Goal: Task Accomplishment & Management: Use online tool/utility

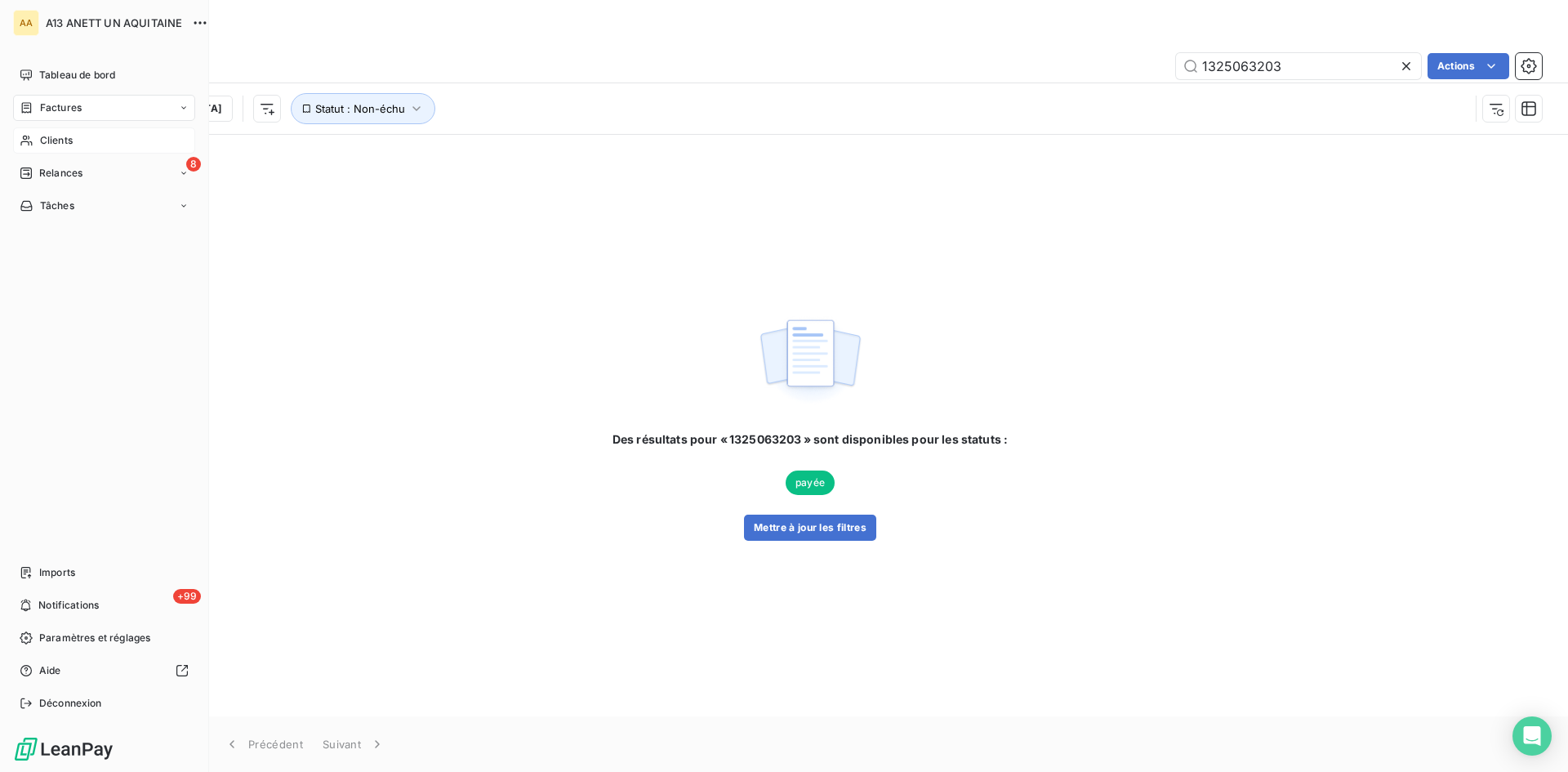
drag, startPoint x: 75, startPoint y: 137, endPoint x: 131, endPoint y: 144, distance: 56.4
click at [75, 137] on div "Clients" at bounding box center [104, 141] width 182 height 26
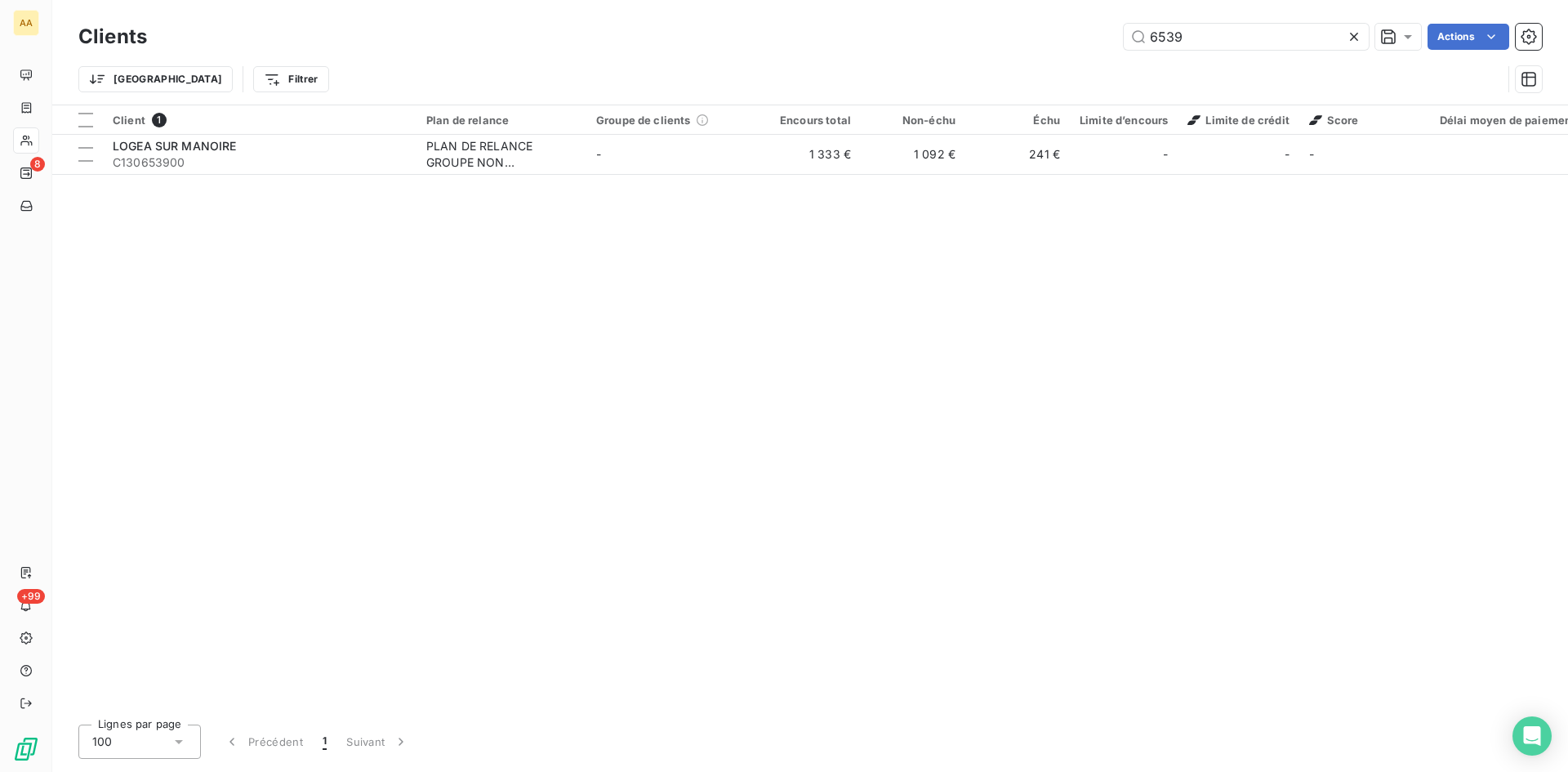
drag, startPoint x: 1195, startPoint y: 38, endPoint x: 1120, endPoint y: 38, distance: 75.0
click at [1120, 38] on div "6539 Actions" at bounding box center [854, 37] width 1375 height 26
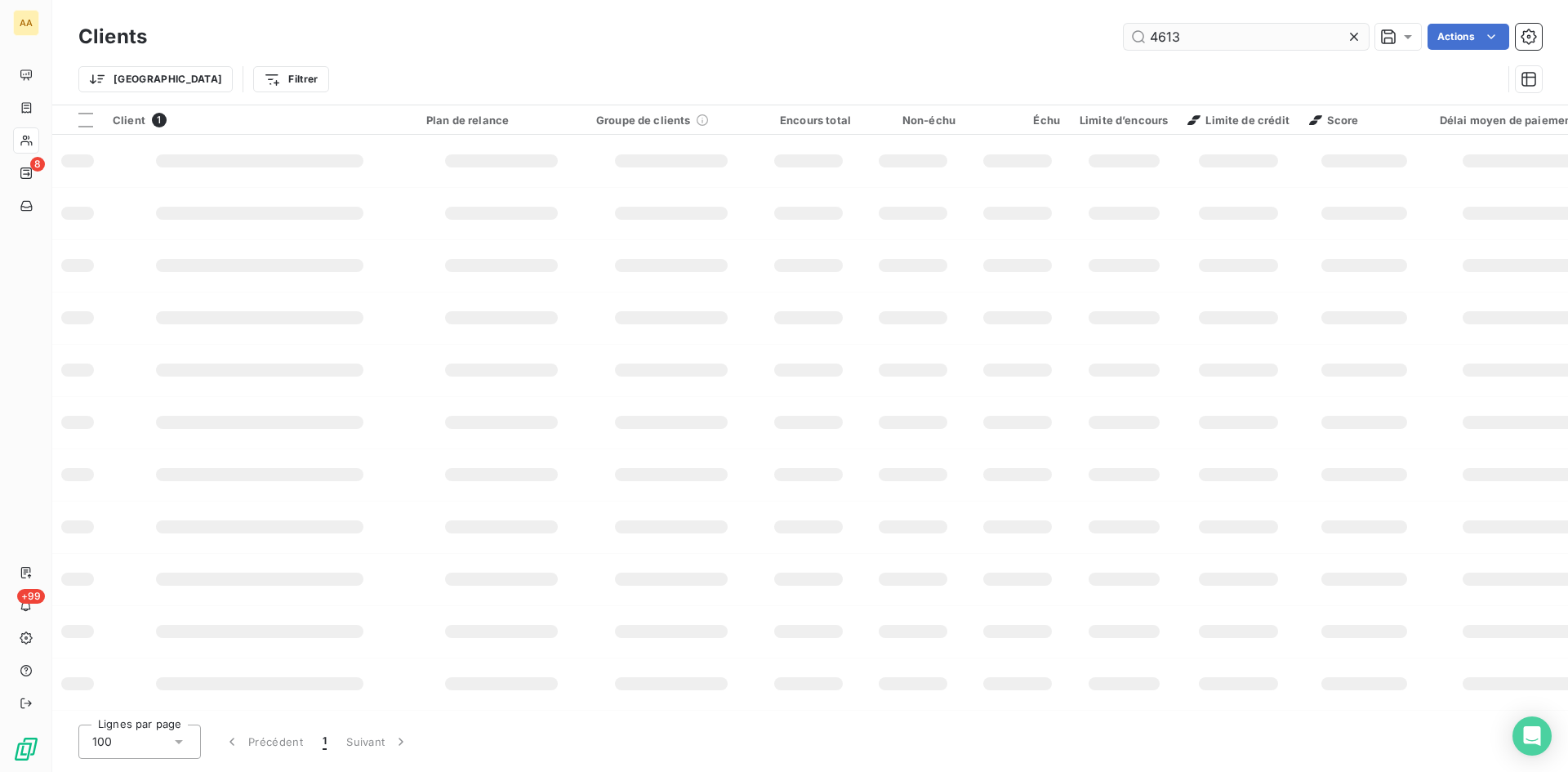
type input "4613"
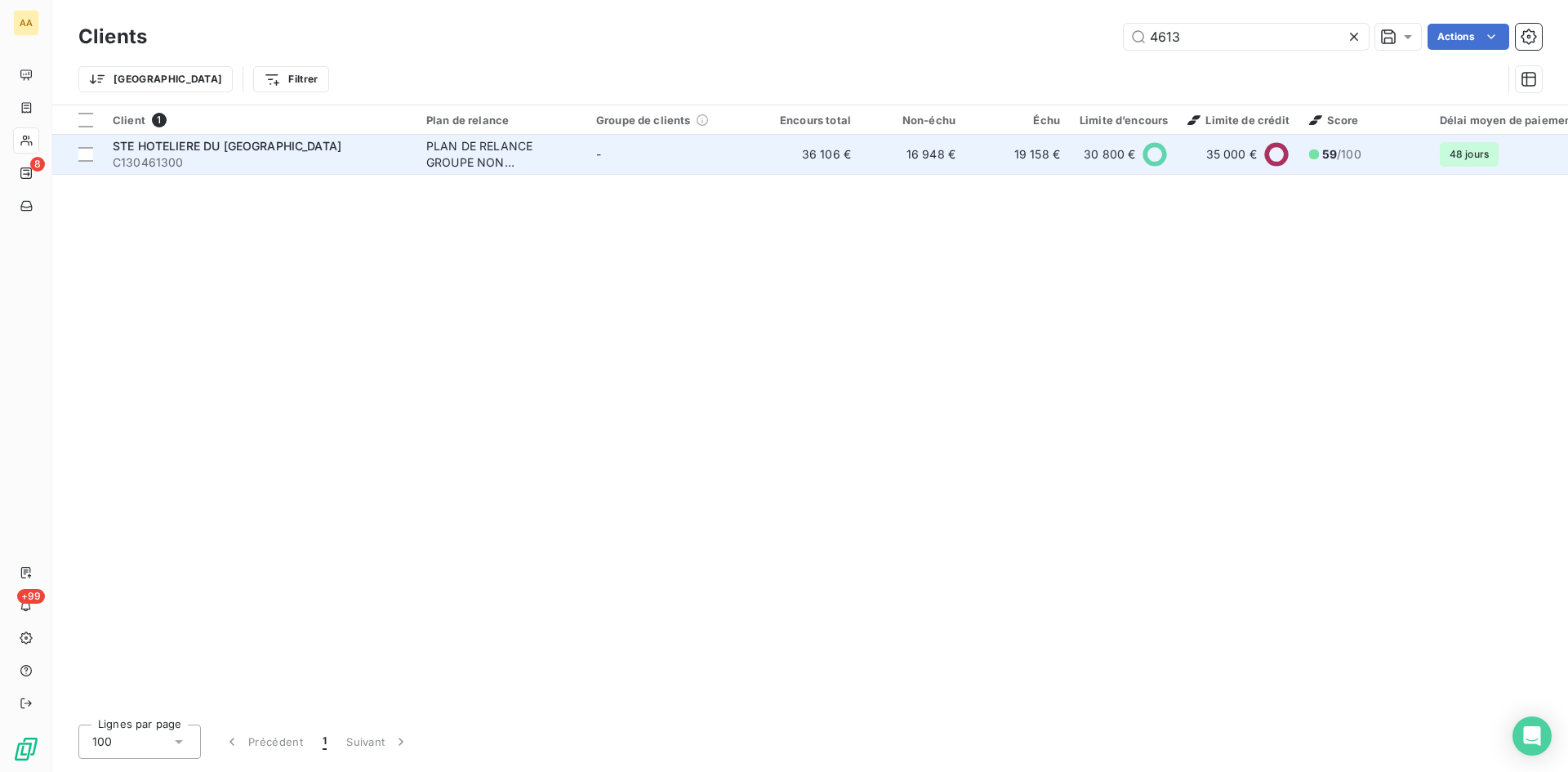
click at [451, 158] on div "PLAN DE RELANCE GROUPE NON AUTOMATIQUE" at bounding box center [501, 154] width 151 height 33
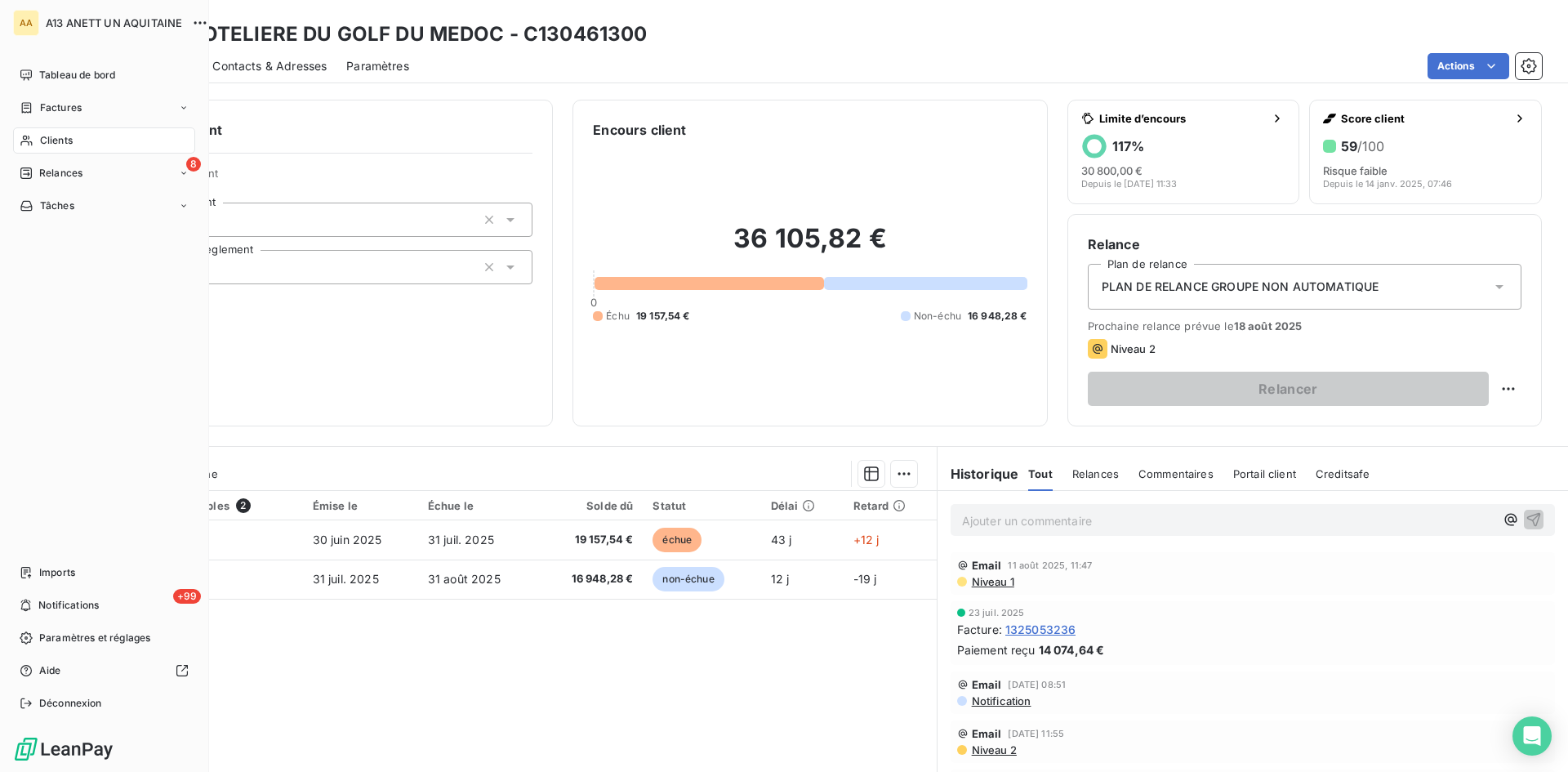
click at [49, 138] on span "Clients" at bounding box center [56, 140] width 33 height 15
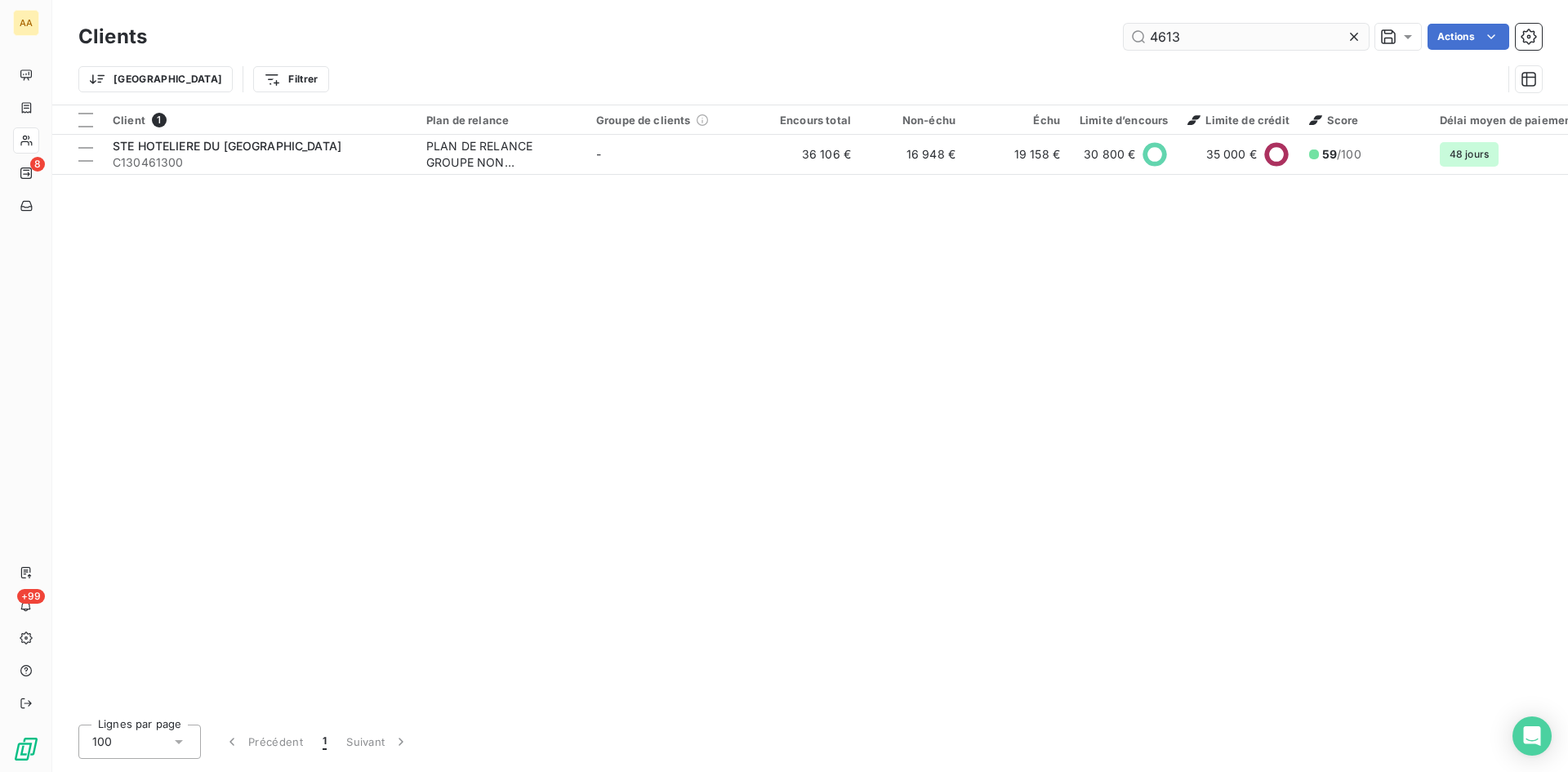
click at [1138, 45] on input "4613" at bounding box center [1246, 37] width 245 height 26
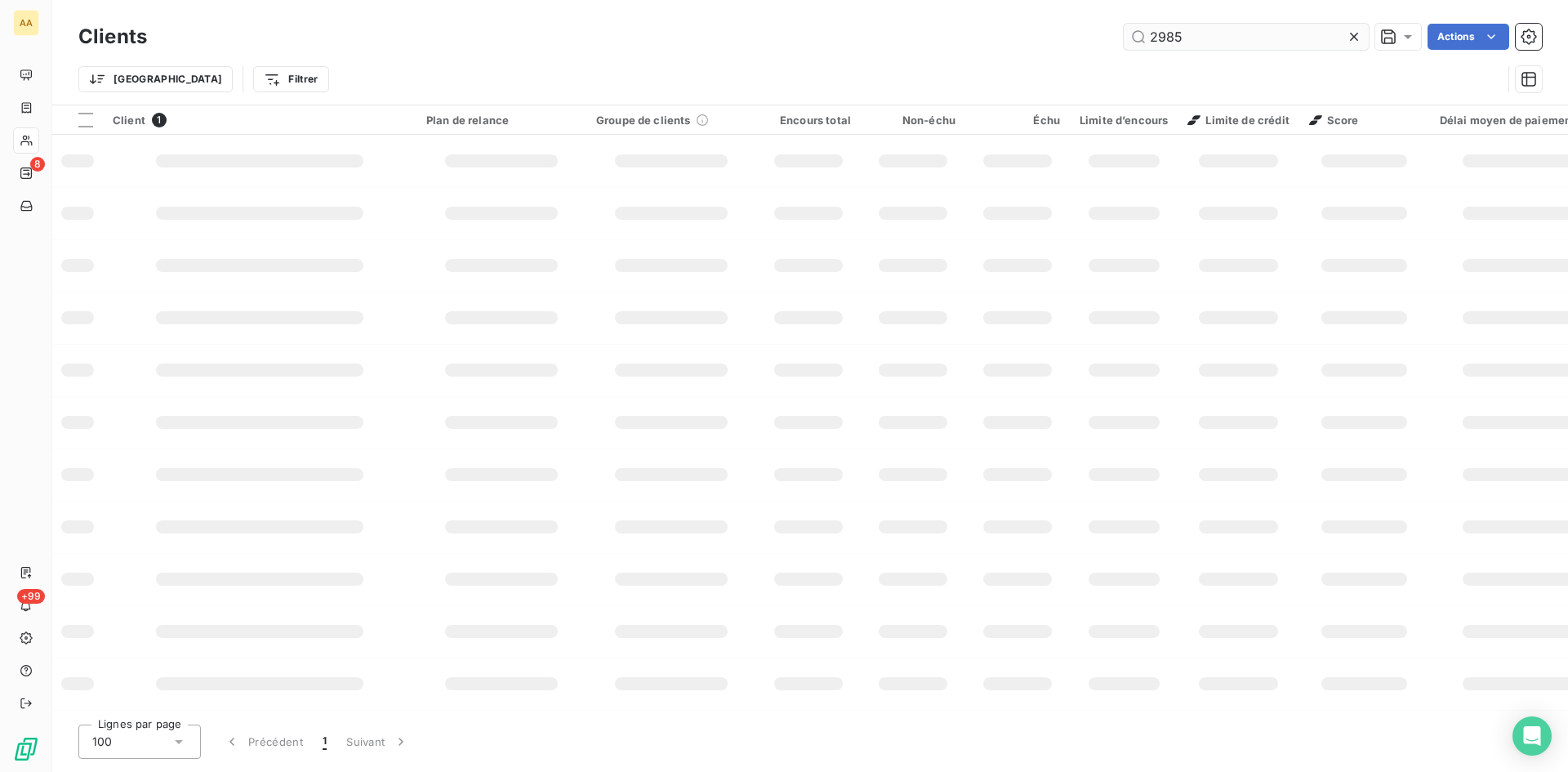
type input "2985"
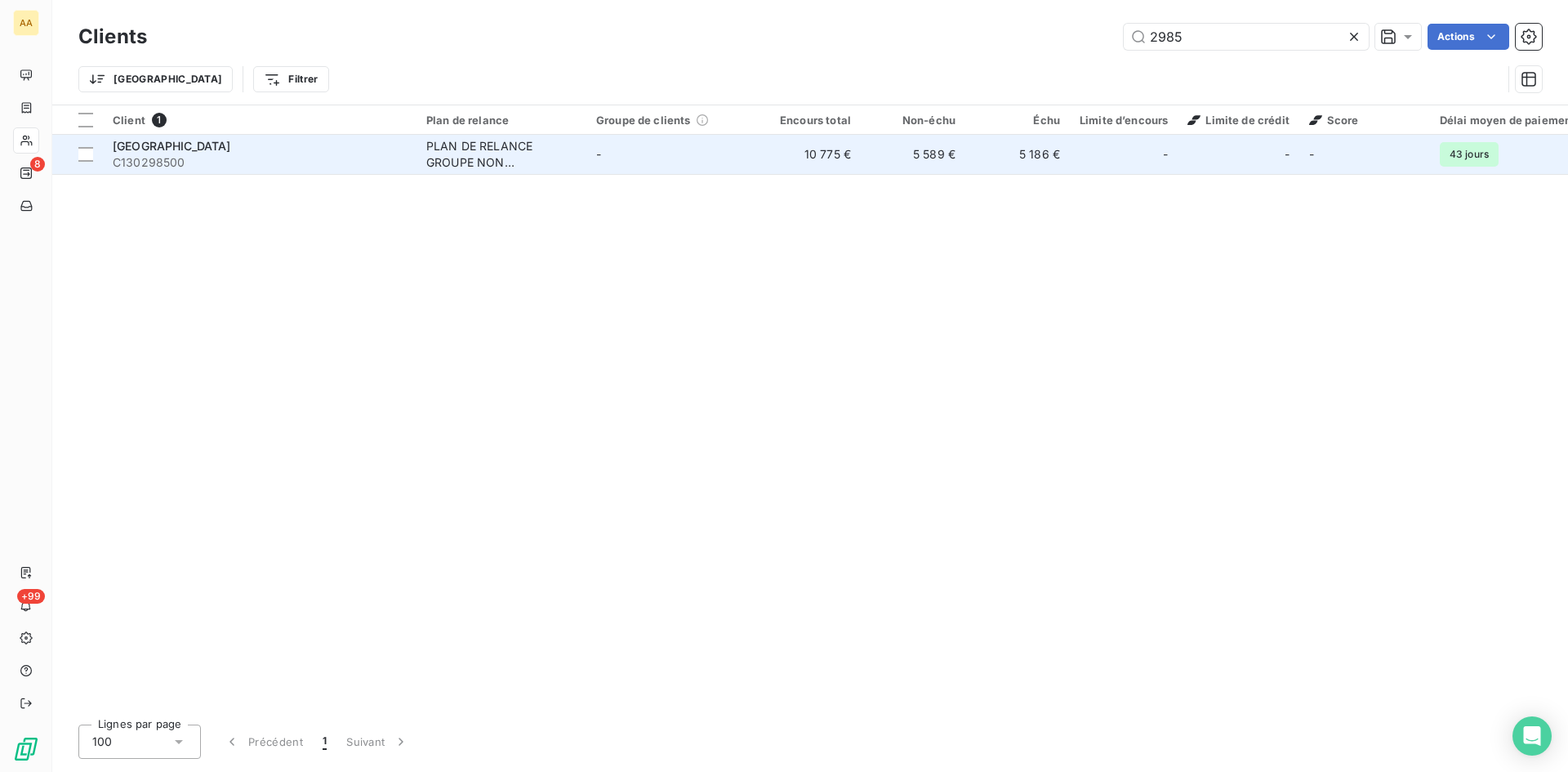
click at [459, 159] on div "PLAN DE RELANCE GROUPE NON AUTOMATIQUE" at bounding box center [501, 154] width 151 height 33
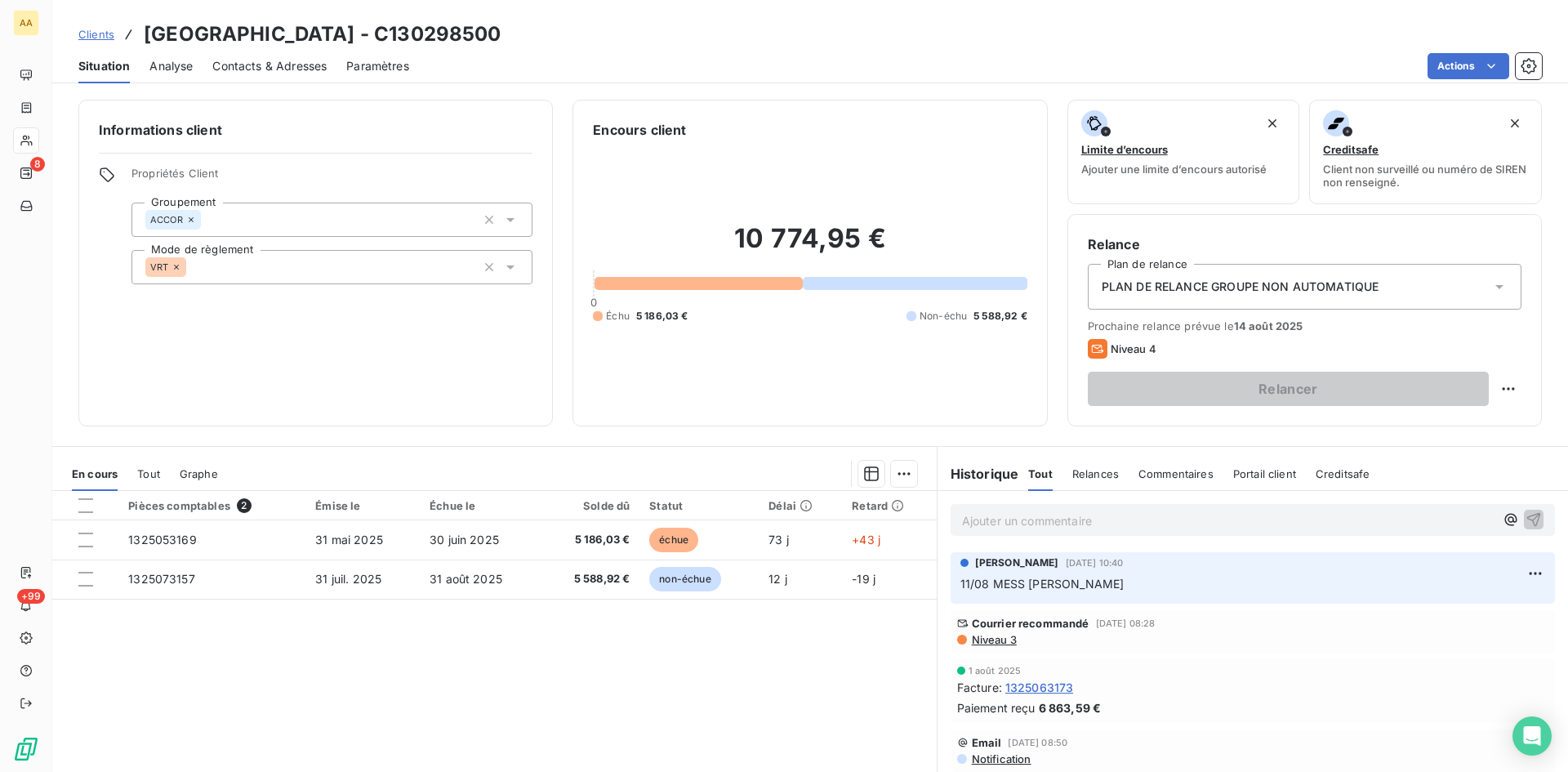
click at [992, 523] on p "Ajouter un commentaire ﻿" at bounding box center [1228, 520] width 532 height 20
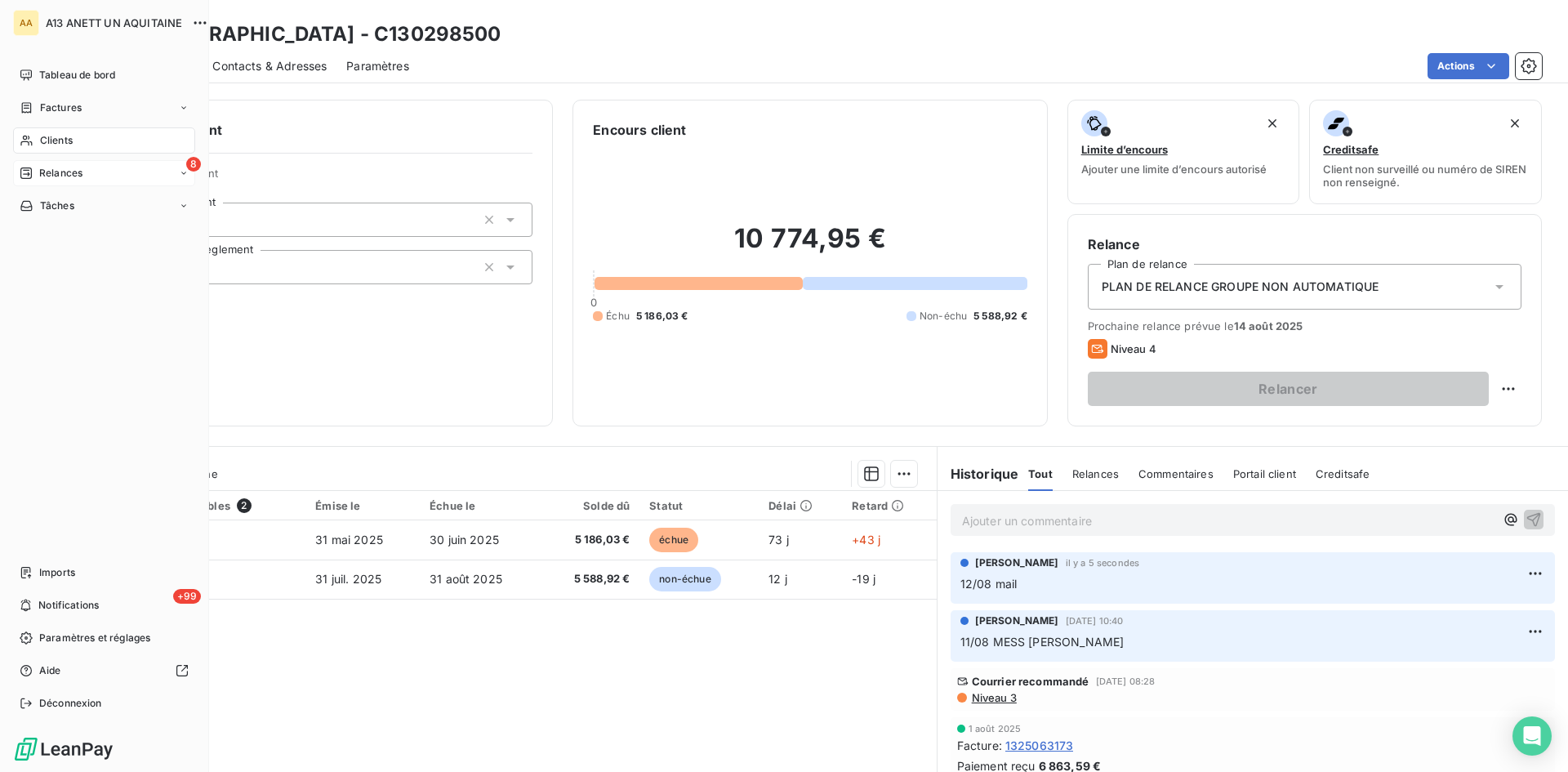
click at [45, 168] on span "Relances" at bounding box center [60, 173] width 43 height 15
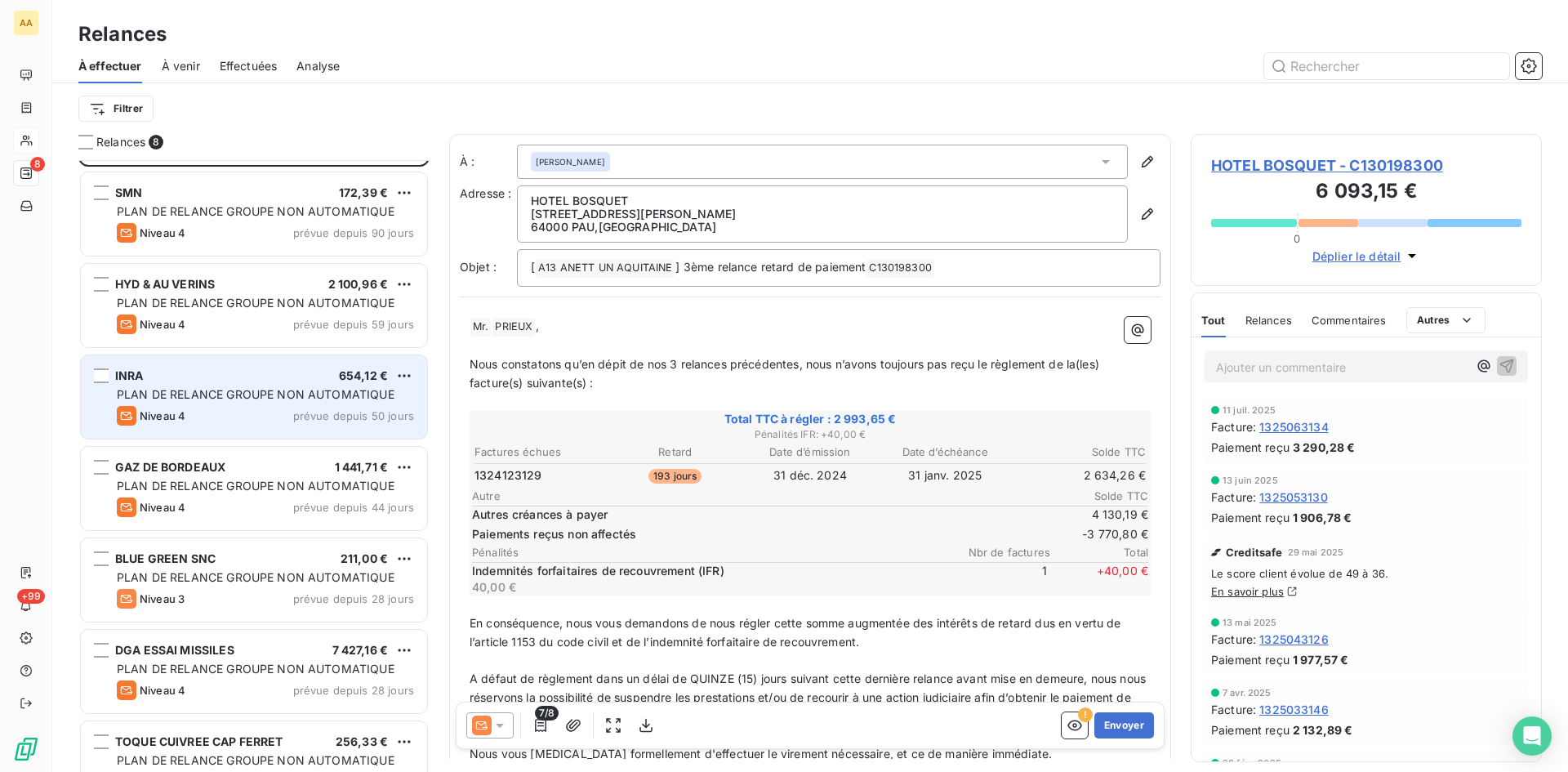
scroll to position [121, 0]
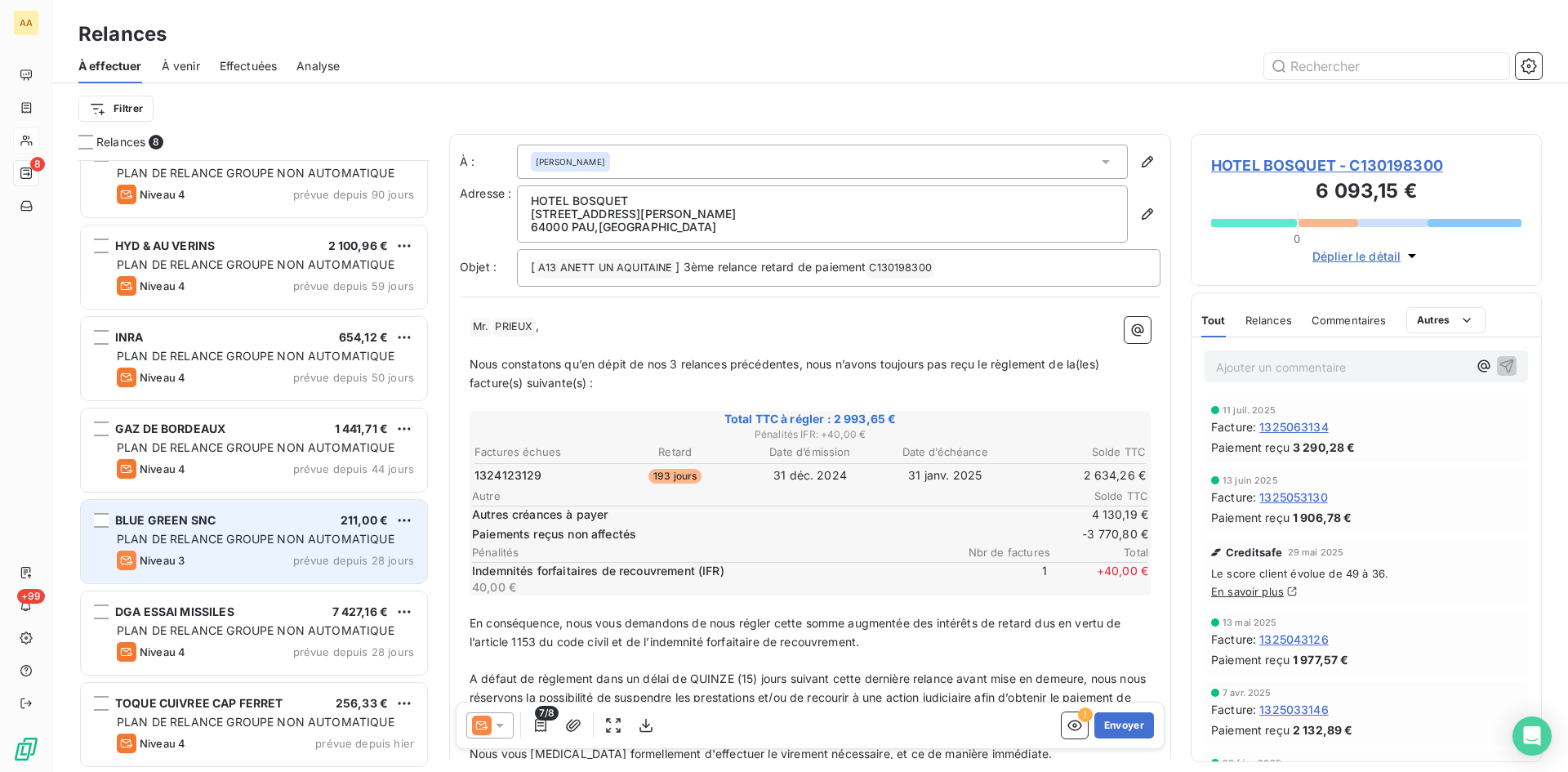
click at [164, 536] on span "PLAN DE RELANCE GROUPE NON AUTOMATIQUE" at bounding box center [256, 539] width 277 height 14
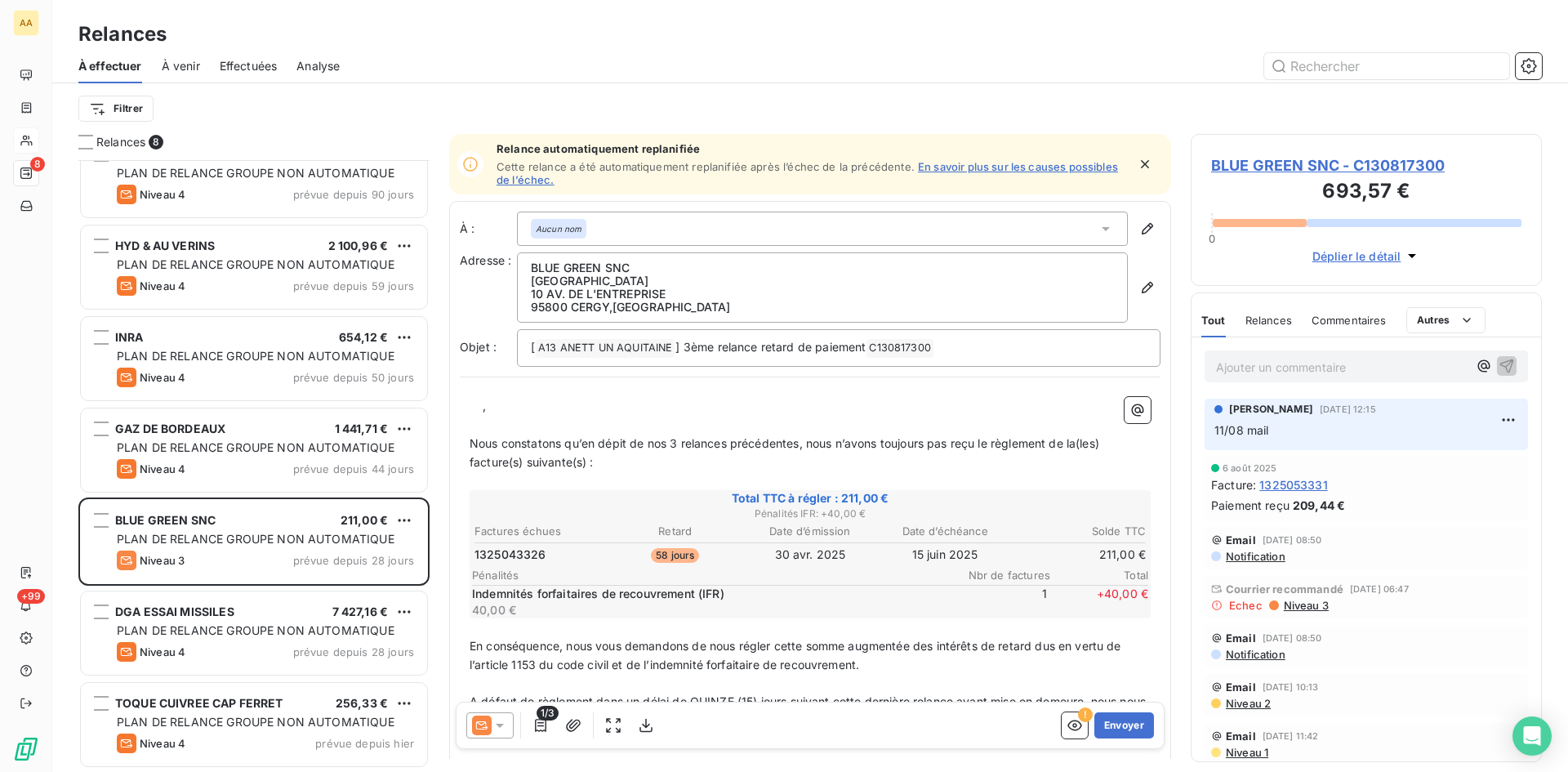
drag, startPoint x: 516, startPoint y: 406, endPoint x: 451, endPoint y: 413, distance: 65.4
click at [451, 413] on div "À : Aucun nom Adresse : BLUE GREEN SNC [GEOGRAPHIC_DATA] 10 AV. DE L'ENTREPRISE…" at bounding box center [809, 550] width 722 height 699
click at [1097, 232] on icon at bounding box center [1105, 229] width 16 height 16
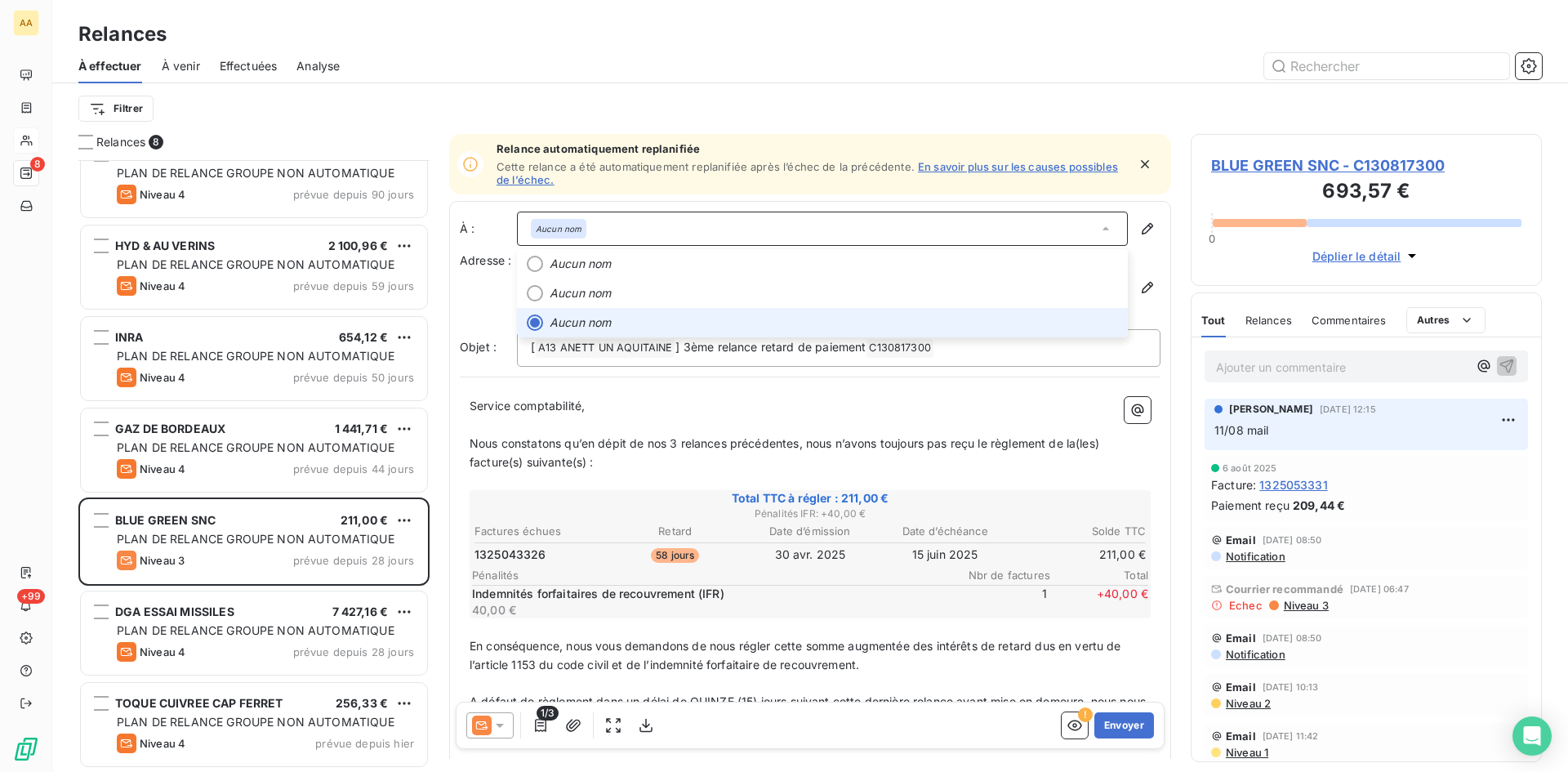
click at [1097, 232] on icon at bounding box center [1105, 229] width 16 height 16
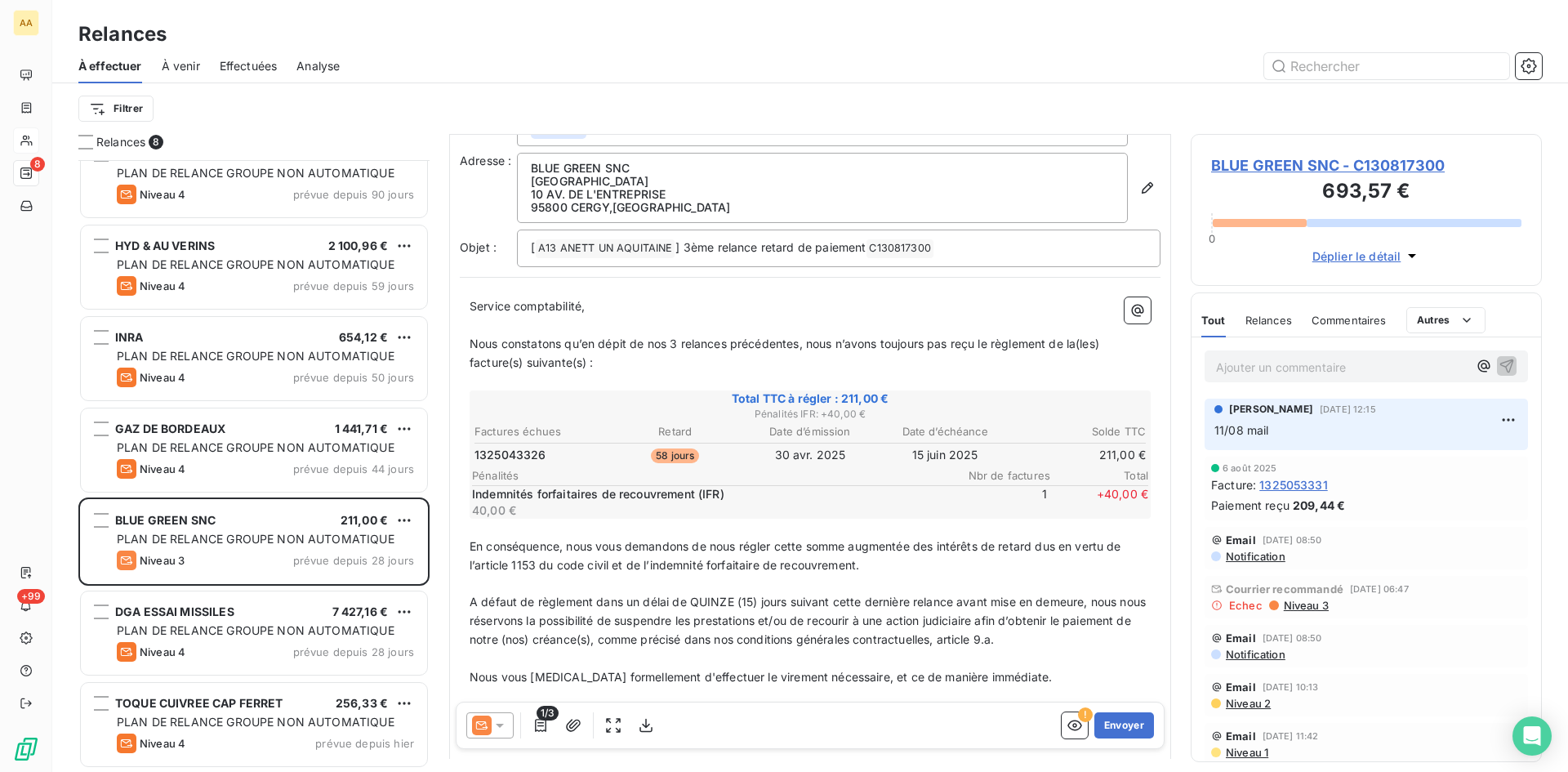
scroll to position [164, 0]
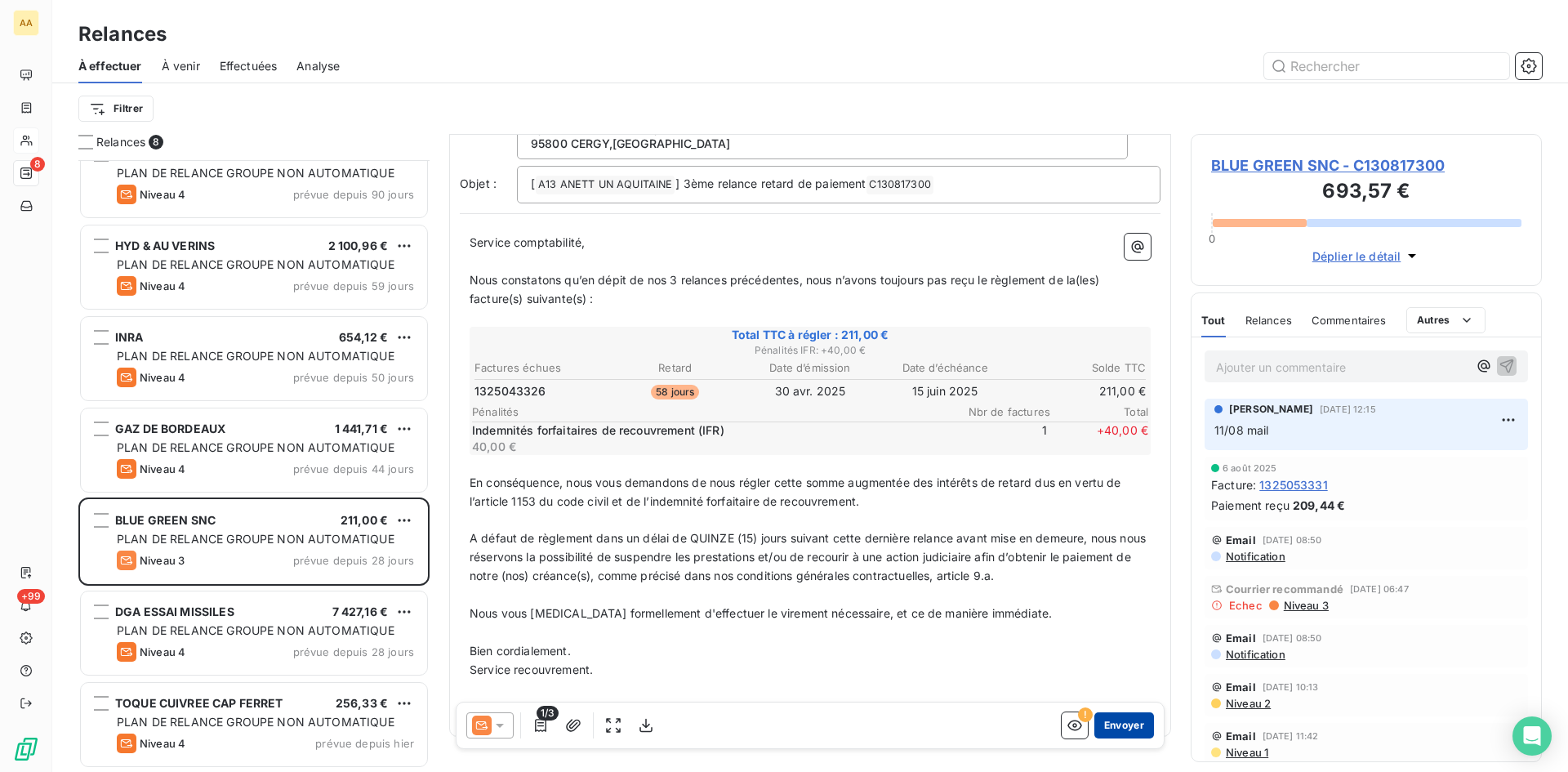
click at [1117, 723] on button "Envoyer" at bounding box center [1124, 725] width 60 height 26
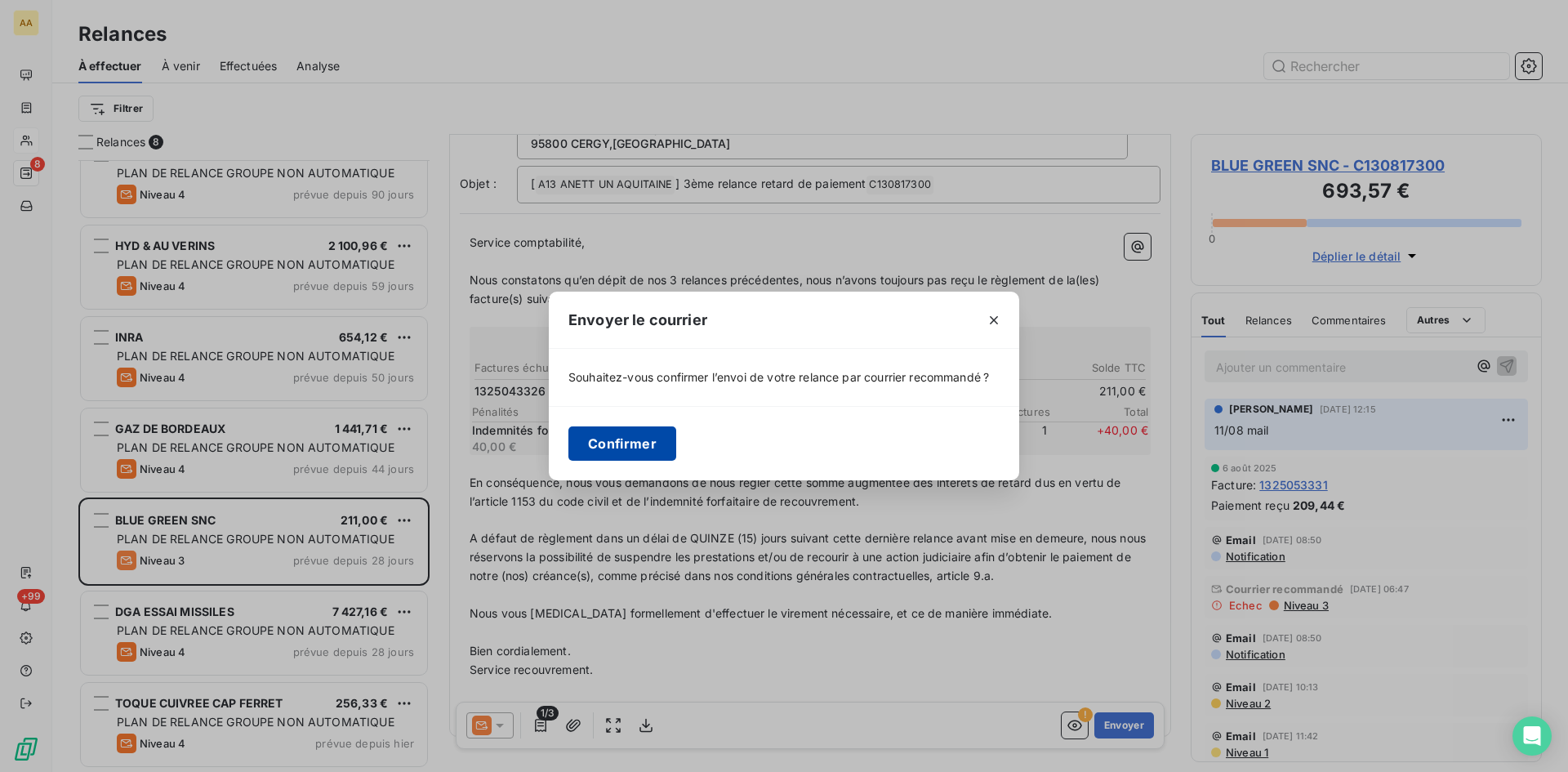
click at [623, 433] on button "Confirmer" at bounding box center [622, 443] width 108 height 34
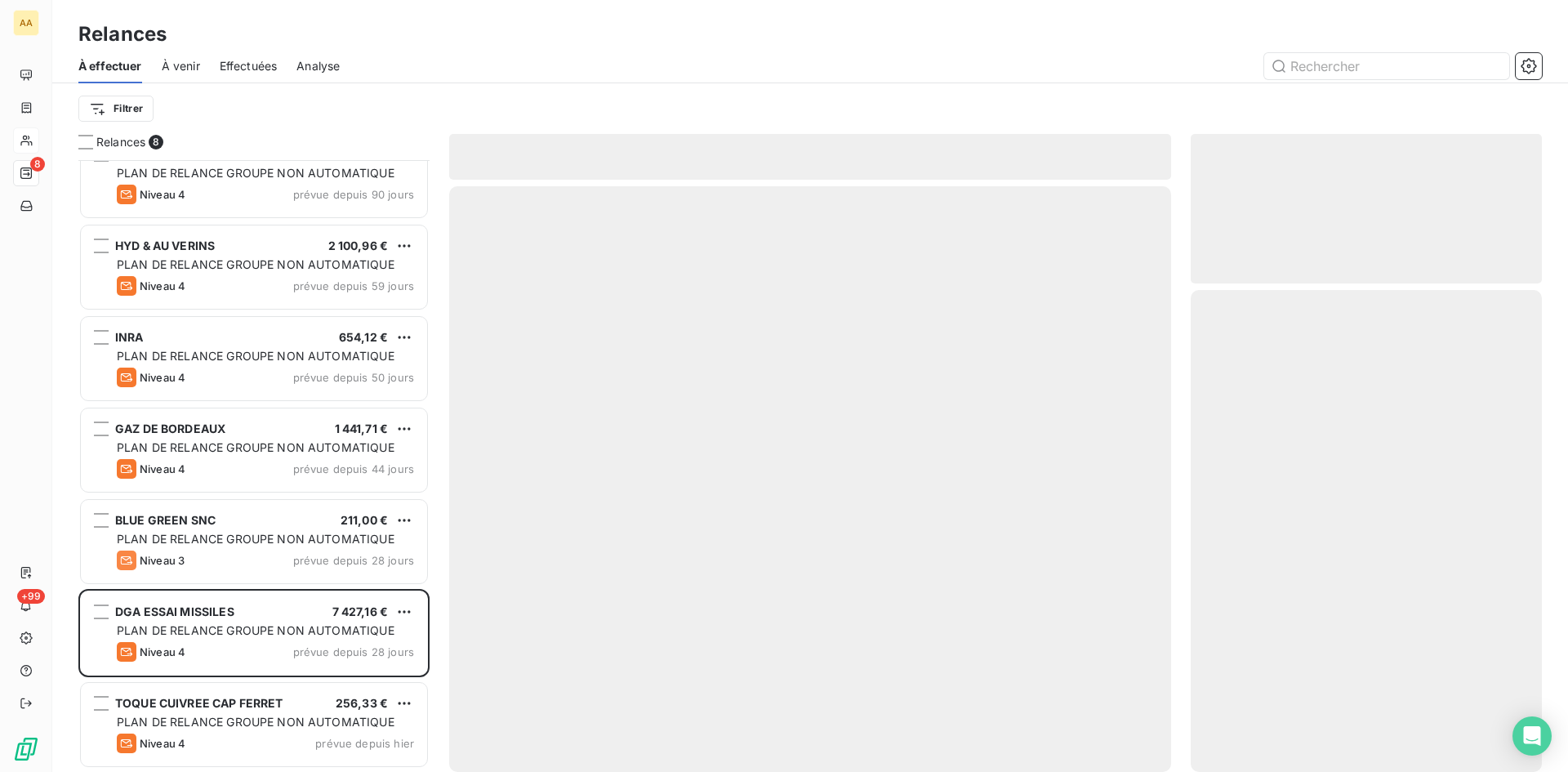
scroll to position [29, 0]
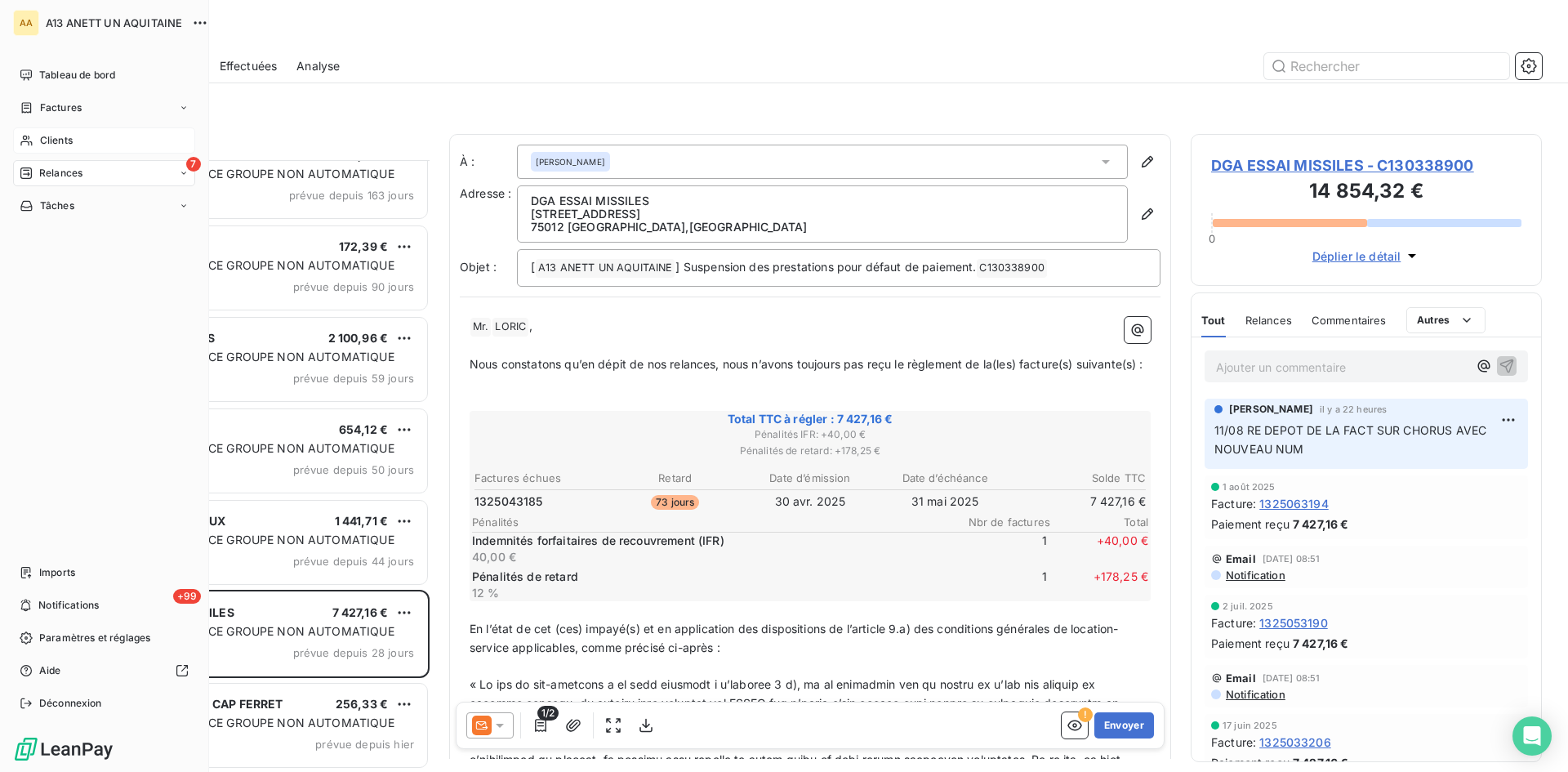
drag, startPoint x: 48, startPoint y: 142, endPoint x: 106, endPoint y: 137, distance: 58.2
click at [48, 141] on span "Clients" at bounding box center [56, 140] width 33 height 15
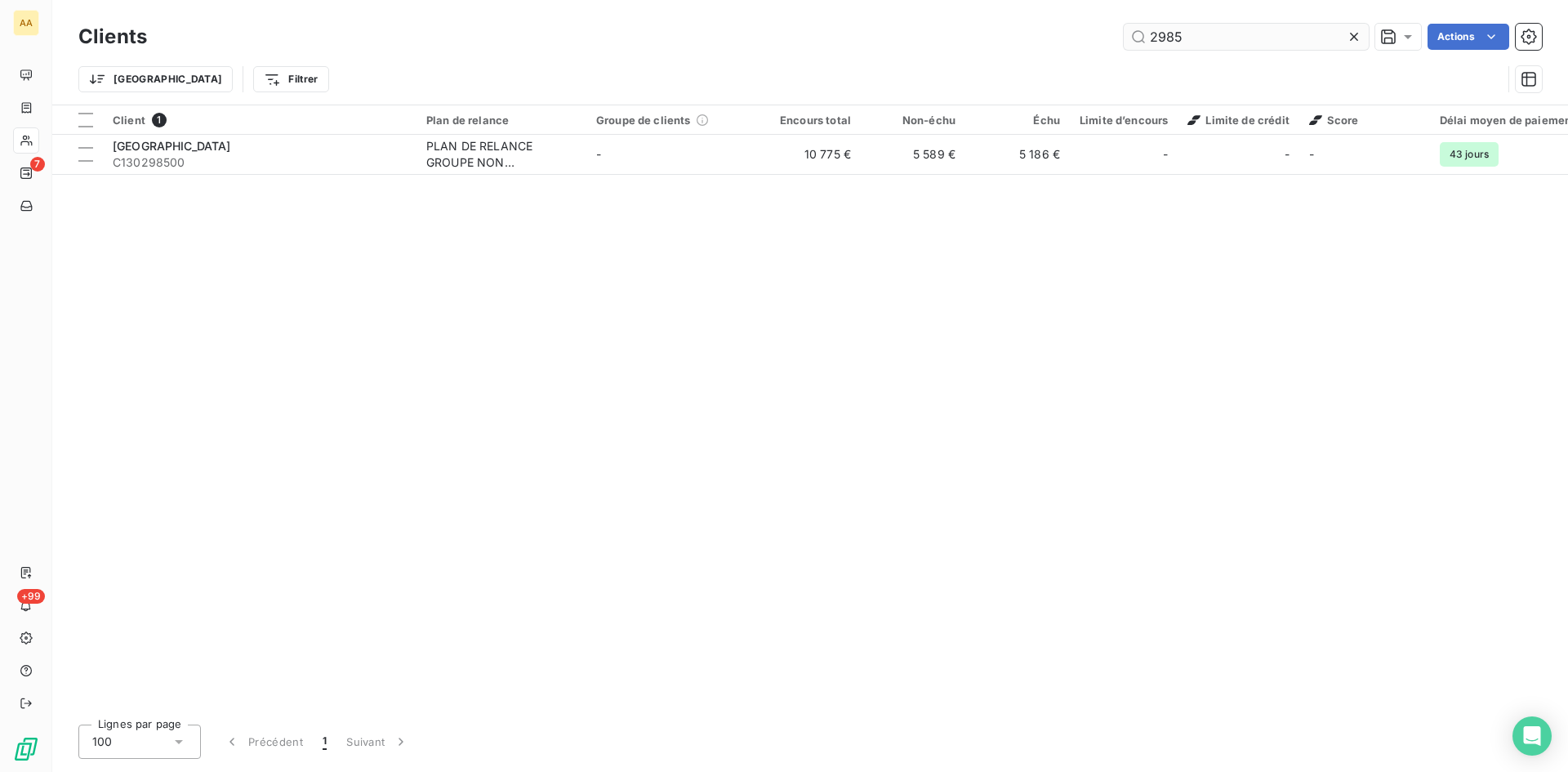
drag, startPoint x: 1189, startPoint y: 38, endPoint x: 1138, endPoint y: 46, distance: 51.6
click at [1138, 46] on input "2985" at bounding box center [1246, 37] width 245 height 26
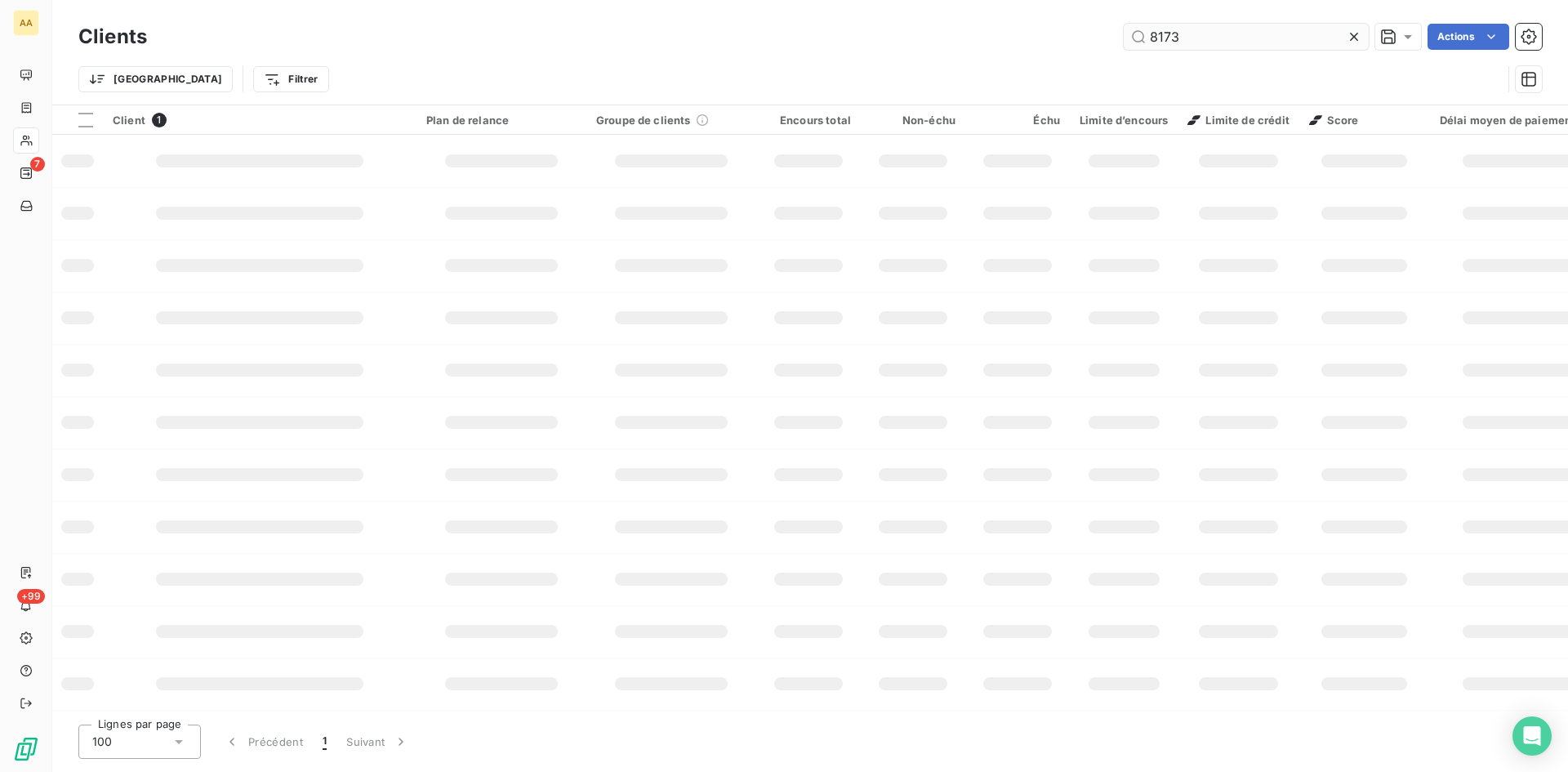
type input "8173"
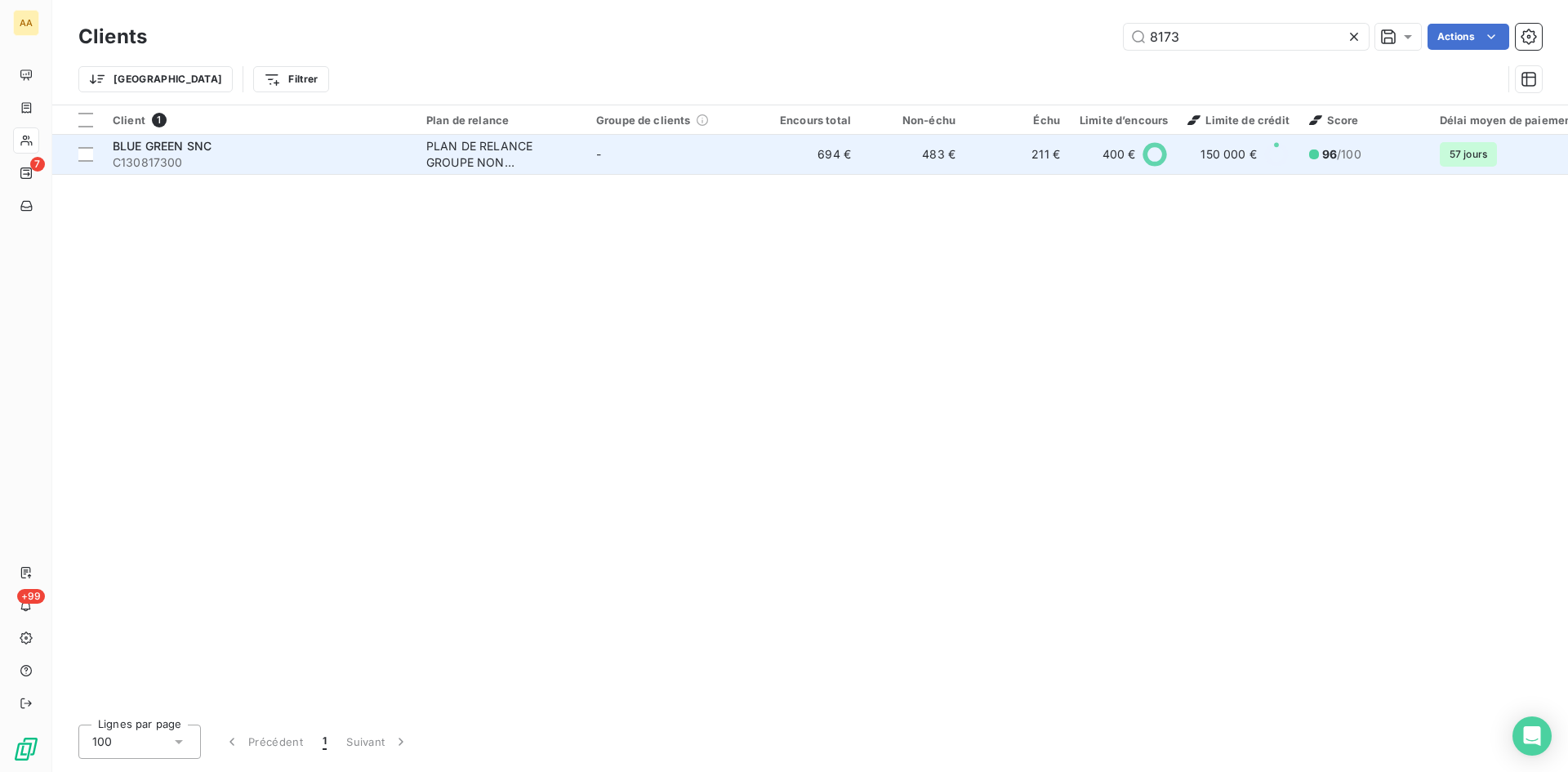
click at [447, 151] on div "PLAN DE RELANCE GROUPE NON AUTOMATIQUE" at bounding box center [501, 154] width 151 height 33
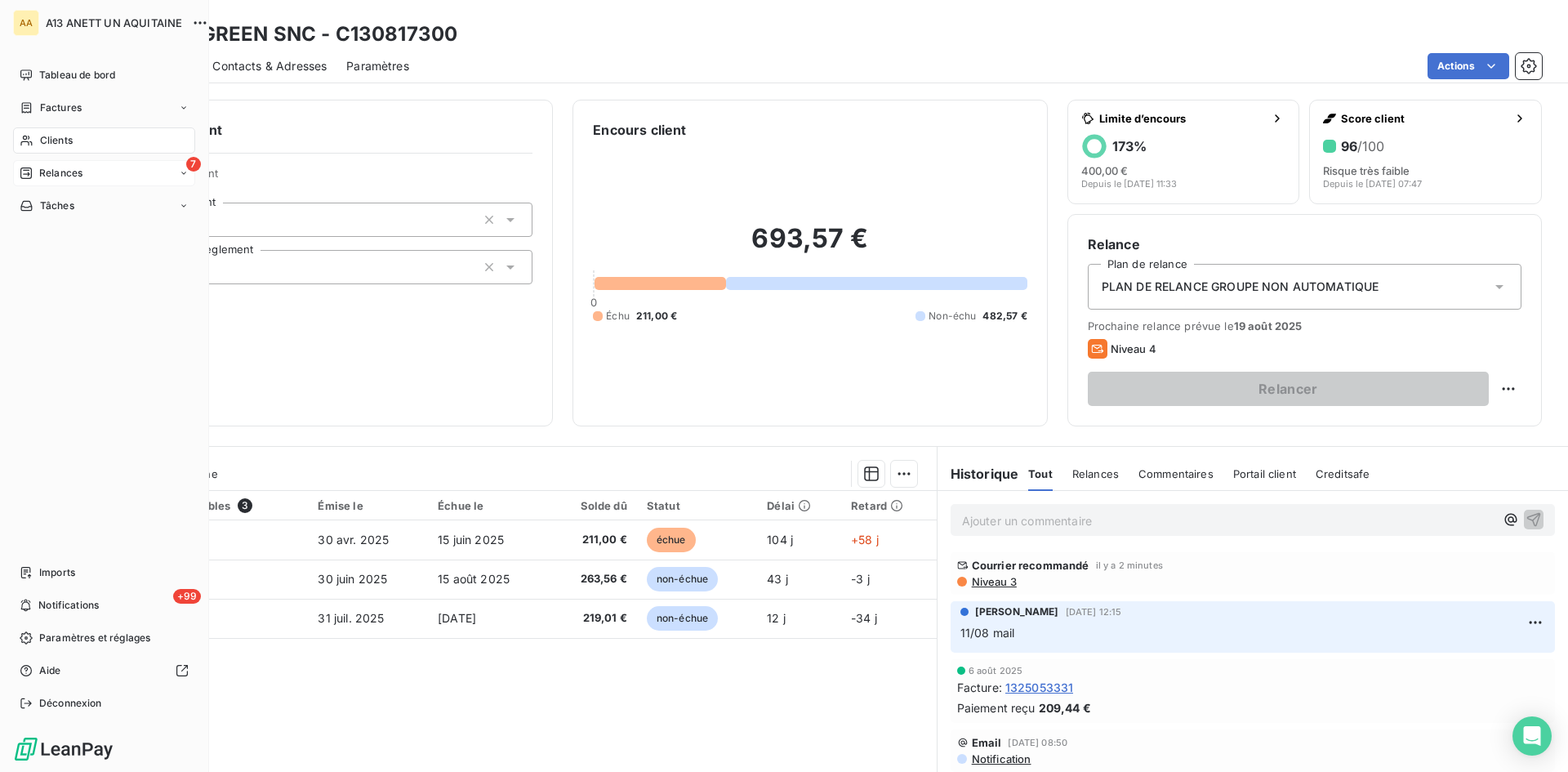
click at [50, 168] on span "Relances" at bounding box center [60, 173] width 43 height 15
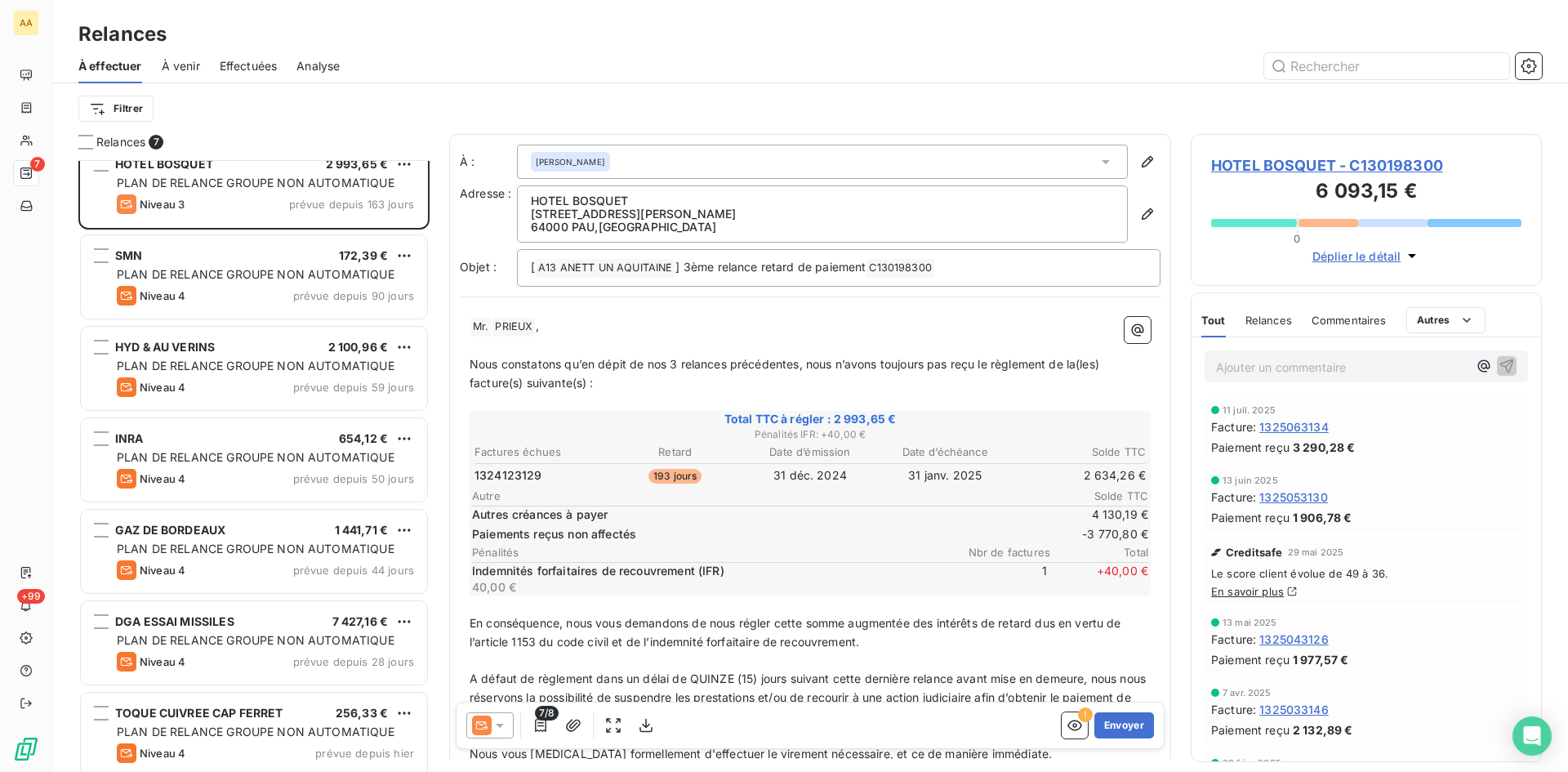
scroll to position [29, 0]
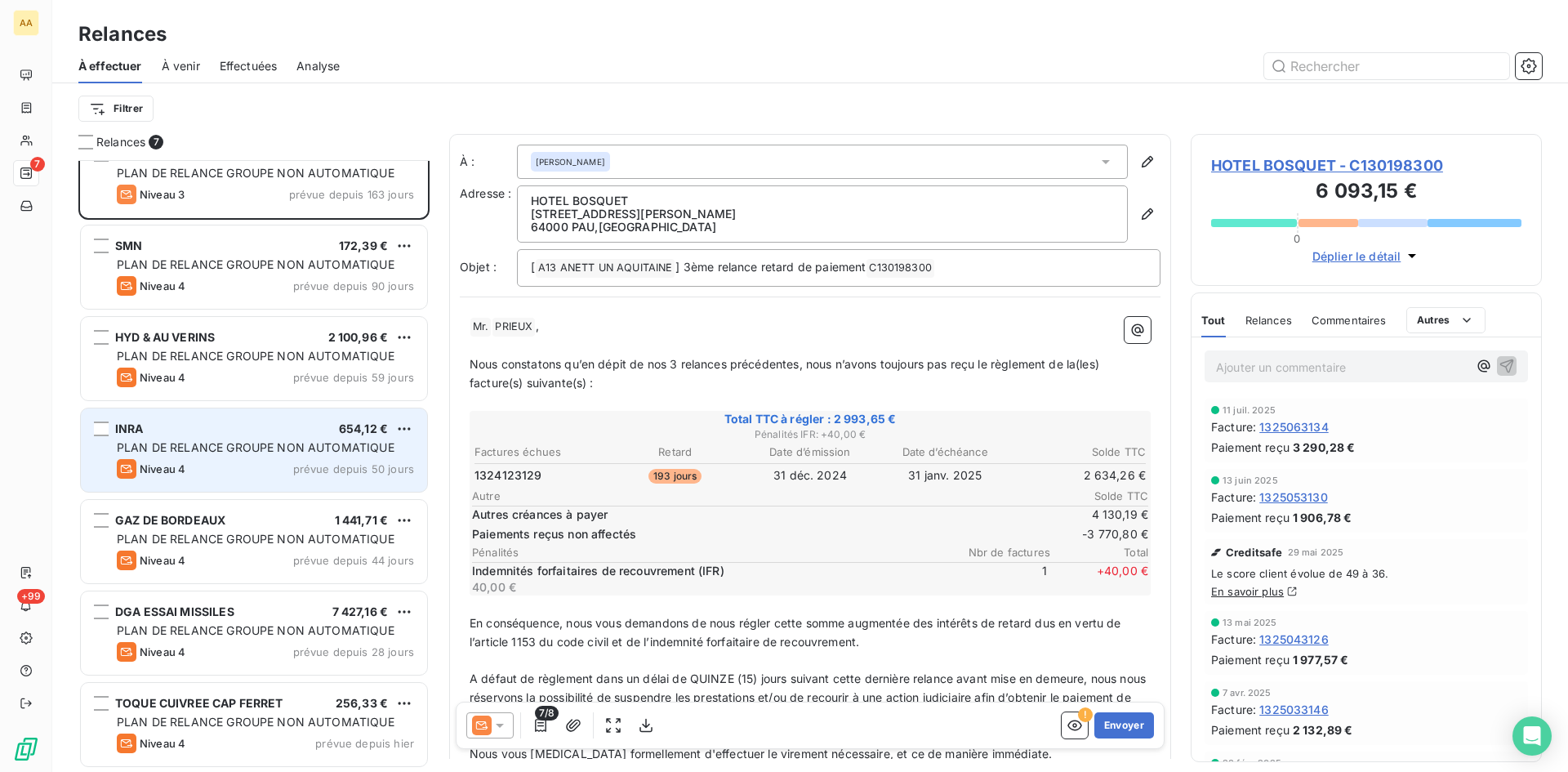
click at [248, 450] on span "PLAN DE RELANCE GROUPE NON AUTOMATIQUE" at bounding box center [256, 447] width 277 height 14
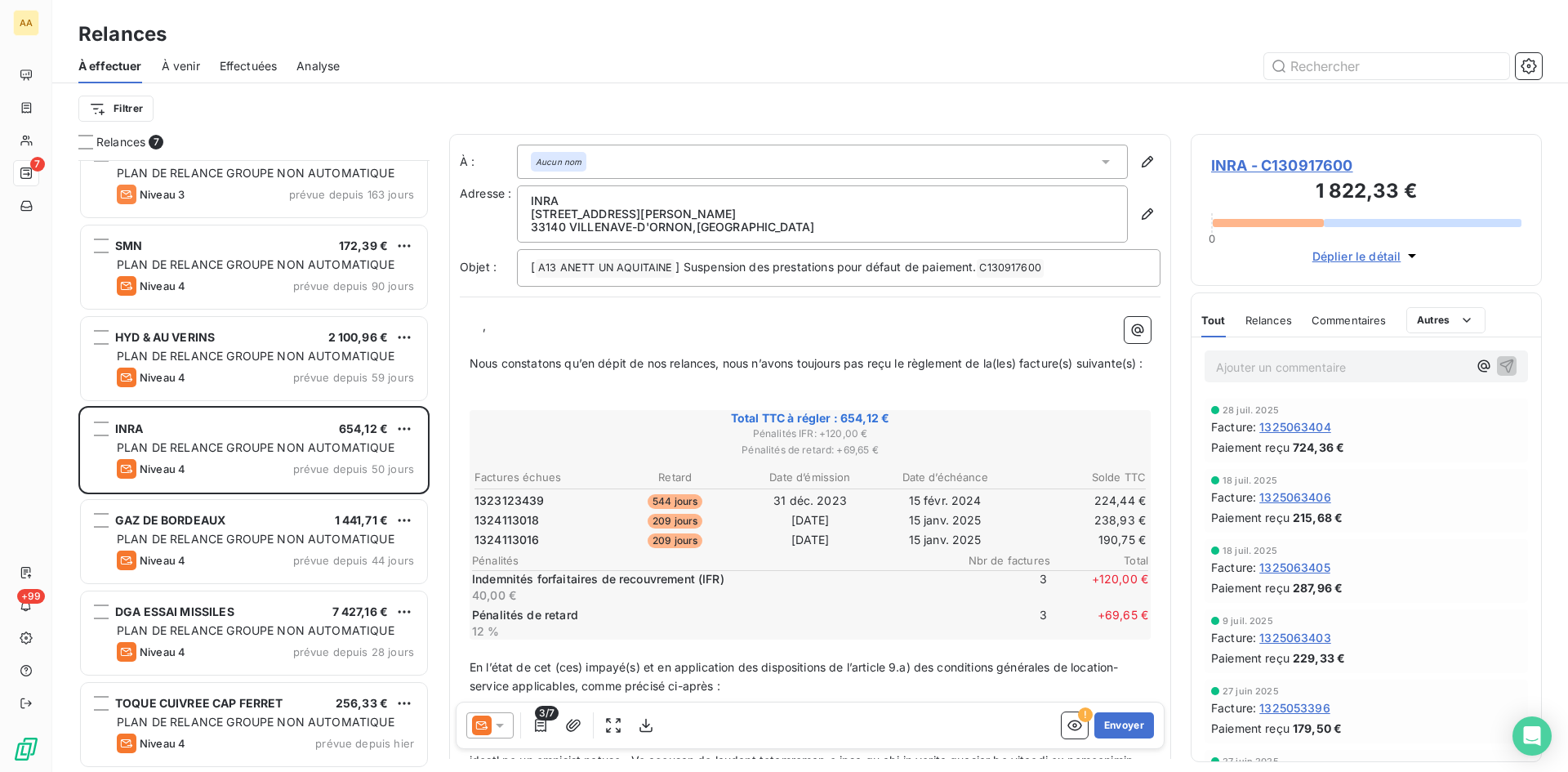
click at [1240, 372] on p "Ajouter un commentaire ﻿" at bounding box center [1341, 367] width 252 height 20
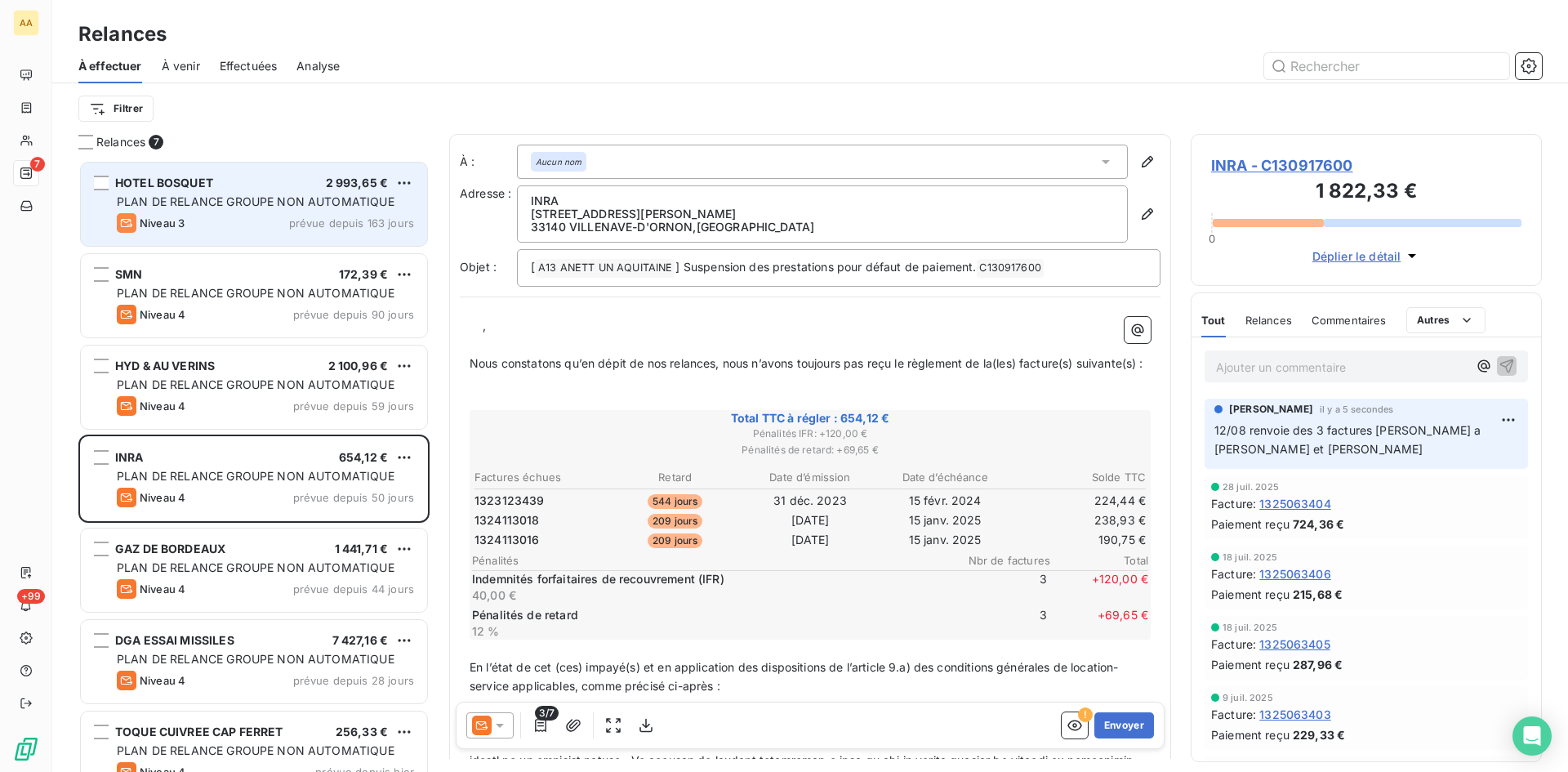
click at [237, 198] on span "PLAN DE RELANCE GROUPE NON AUTOMATIQUE" at bounding box center [256, 202] width 277 height 14
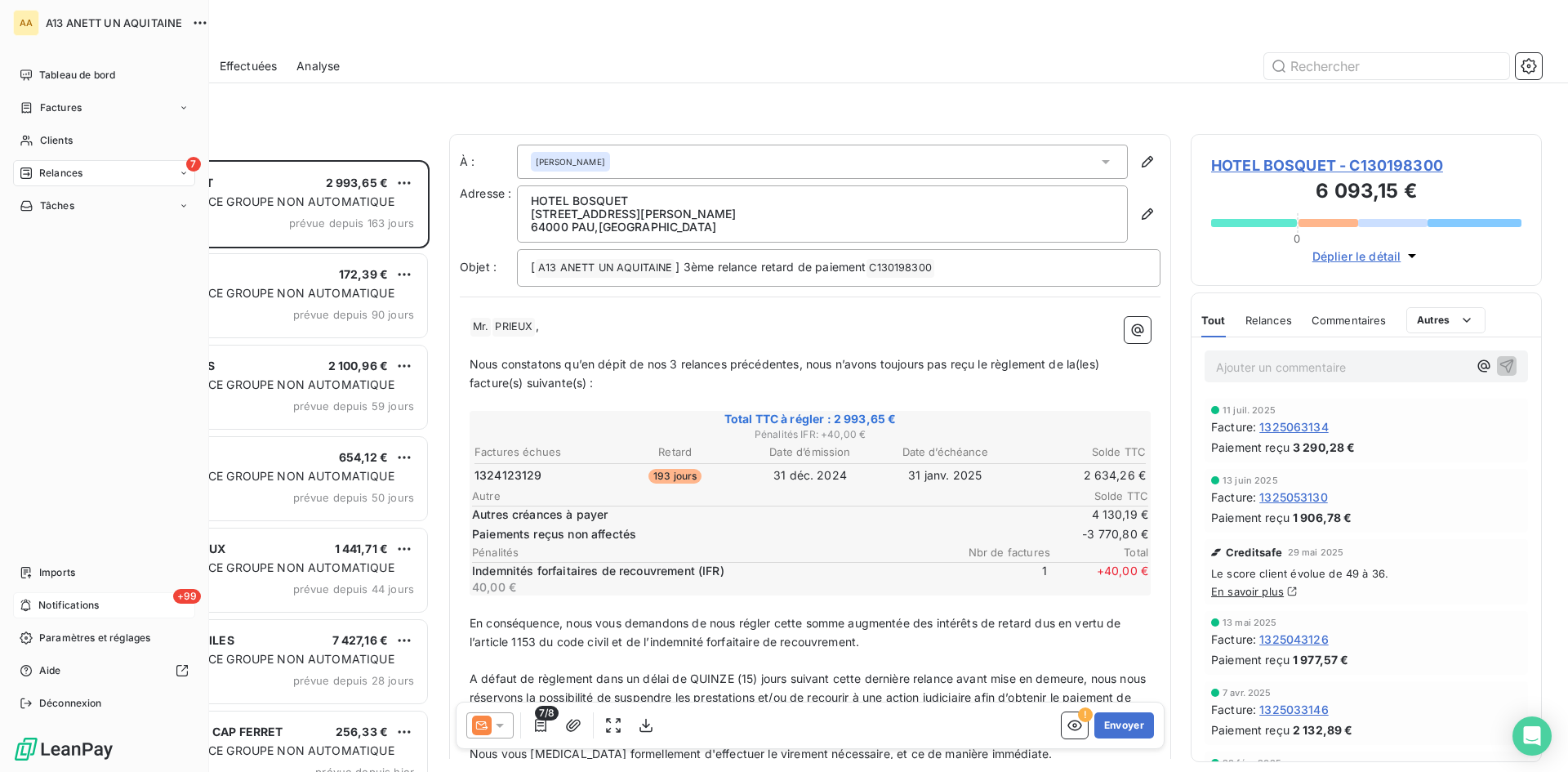
click at [58, 599] on span "Notifications" at bounding box center [68, 605] width 61 height 15
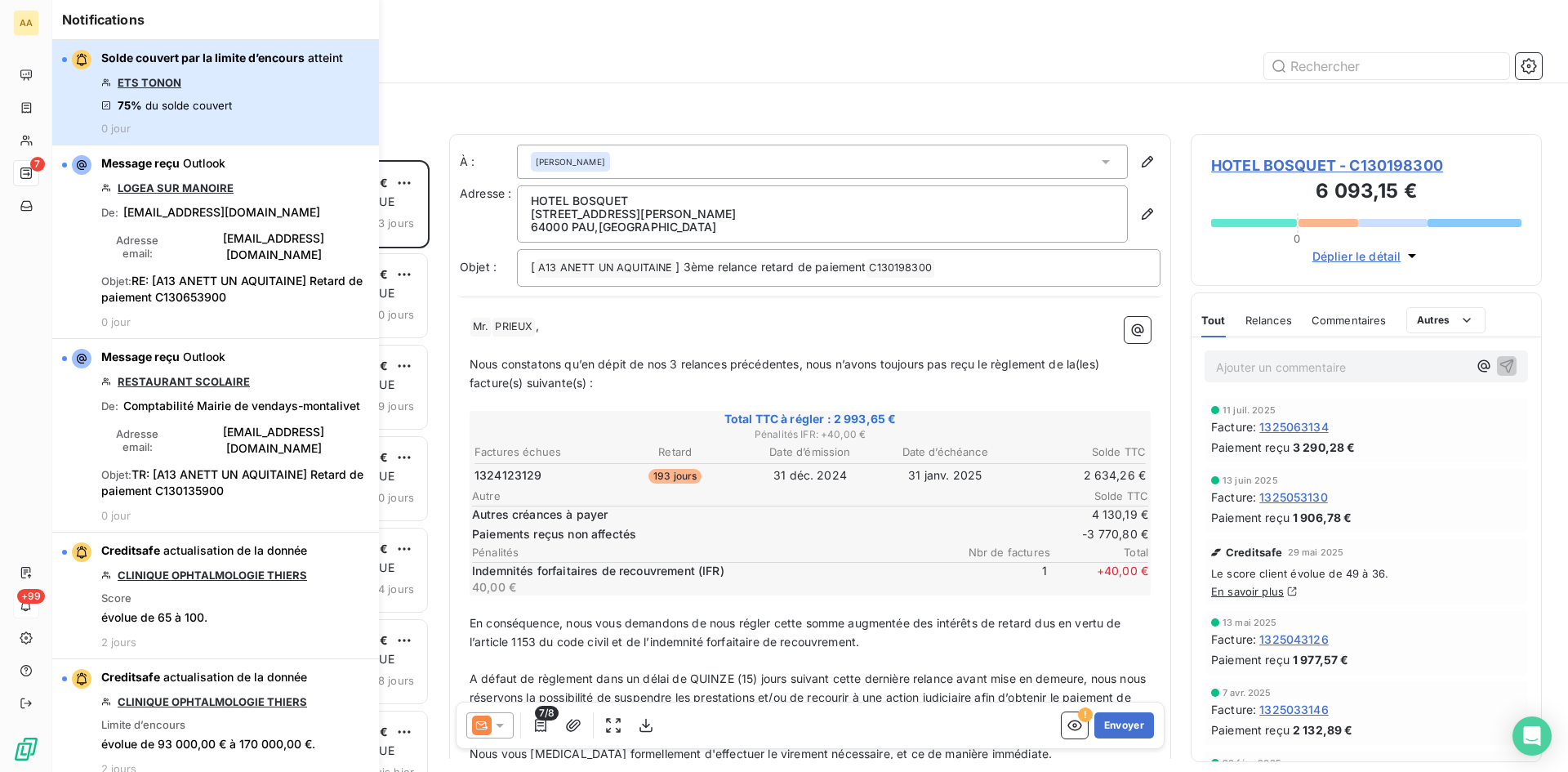
click at [186, 61] on span "Solde couvert par la limite d’encours" at bounding box center [203, 58] width 204 height 14
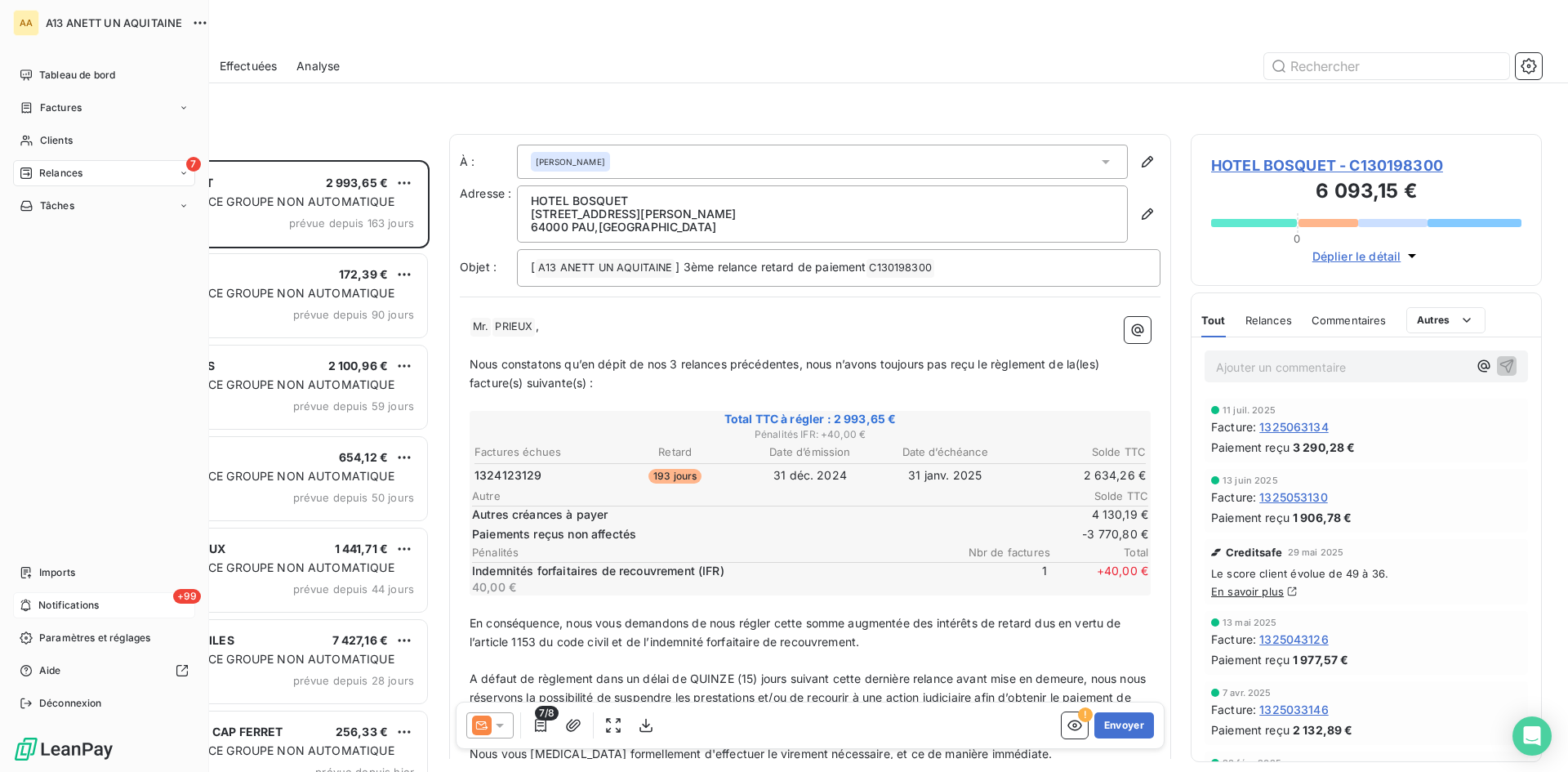
scroll to position [599, 338]
click at [136, 594] on div "Notifications" at bounding box center [104, 605] width 182 height 26
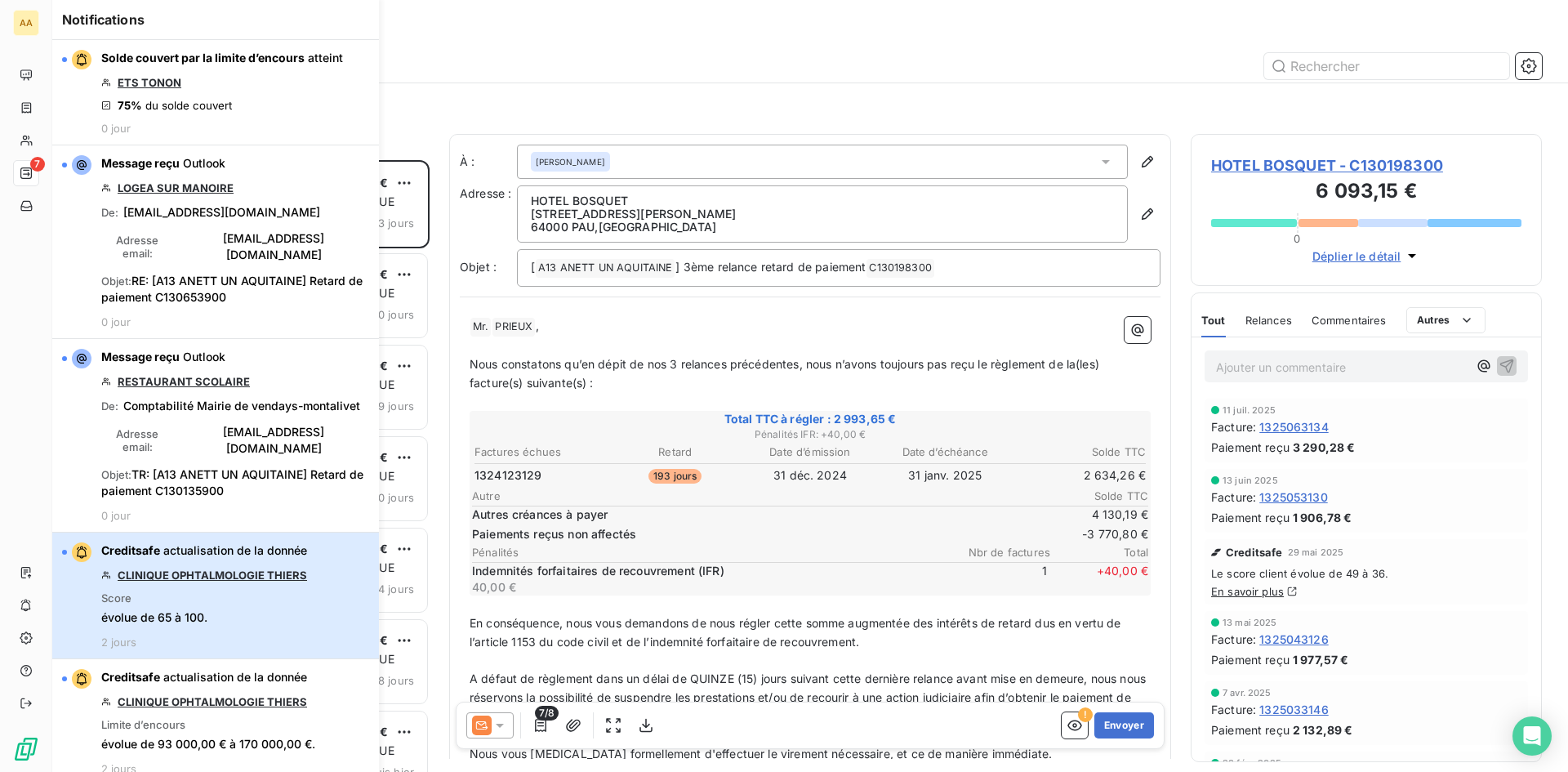
click at [177, 567] on div "Creditsafe actualisation de la donnée CLINIQUE OPHTALMOLOGIE THIERS Score évolu…" at bounding box center [204, 595] width 206 height 106
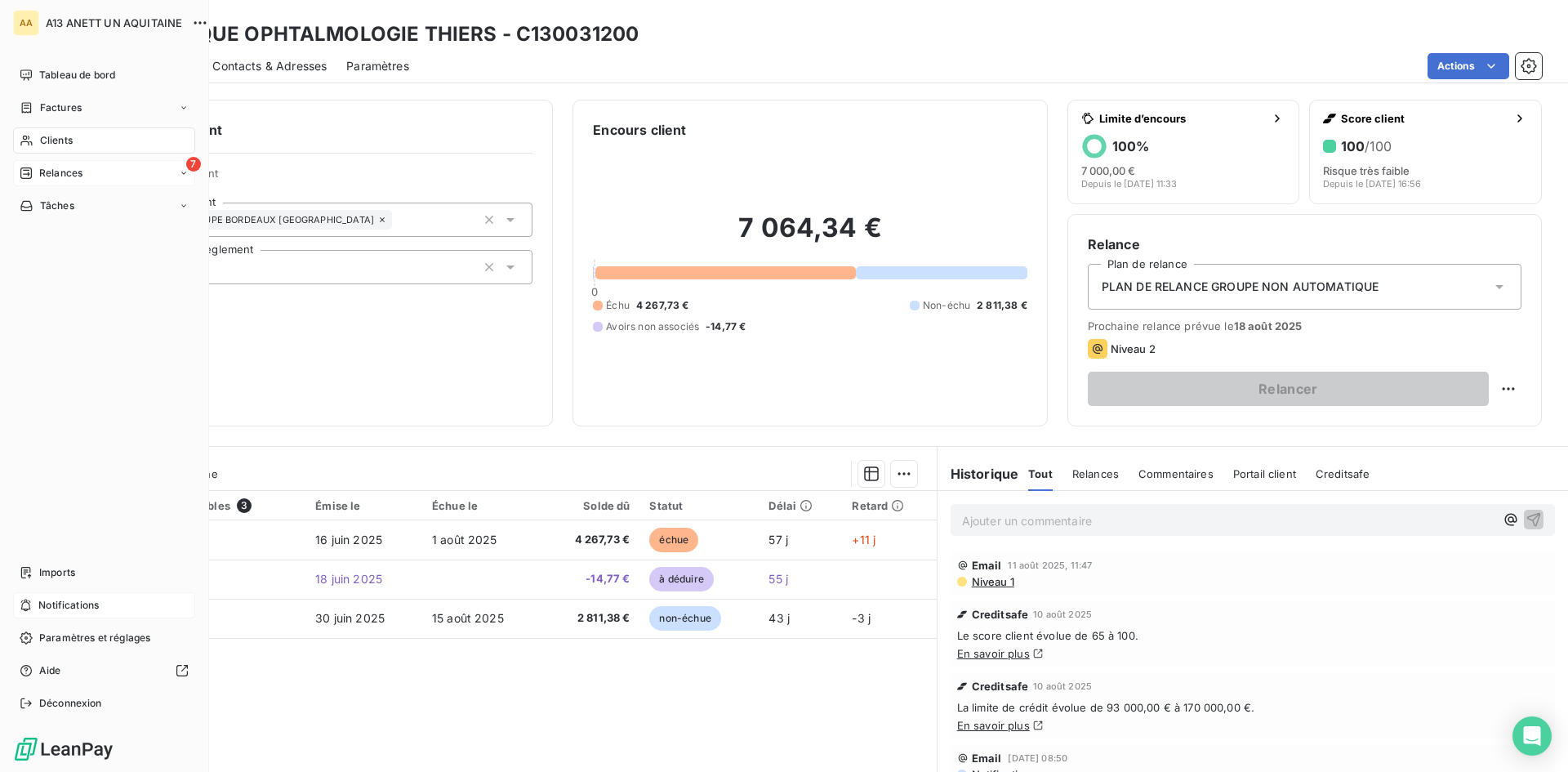
click at [51, 605] on span "Notifications" at bounding box center [68, 605] width 61 height 15
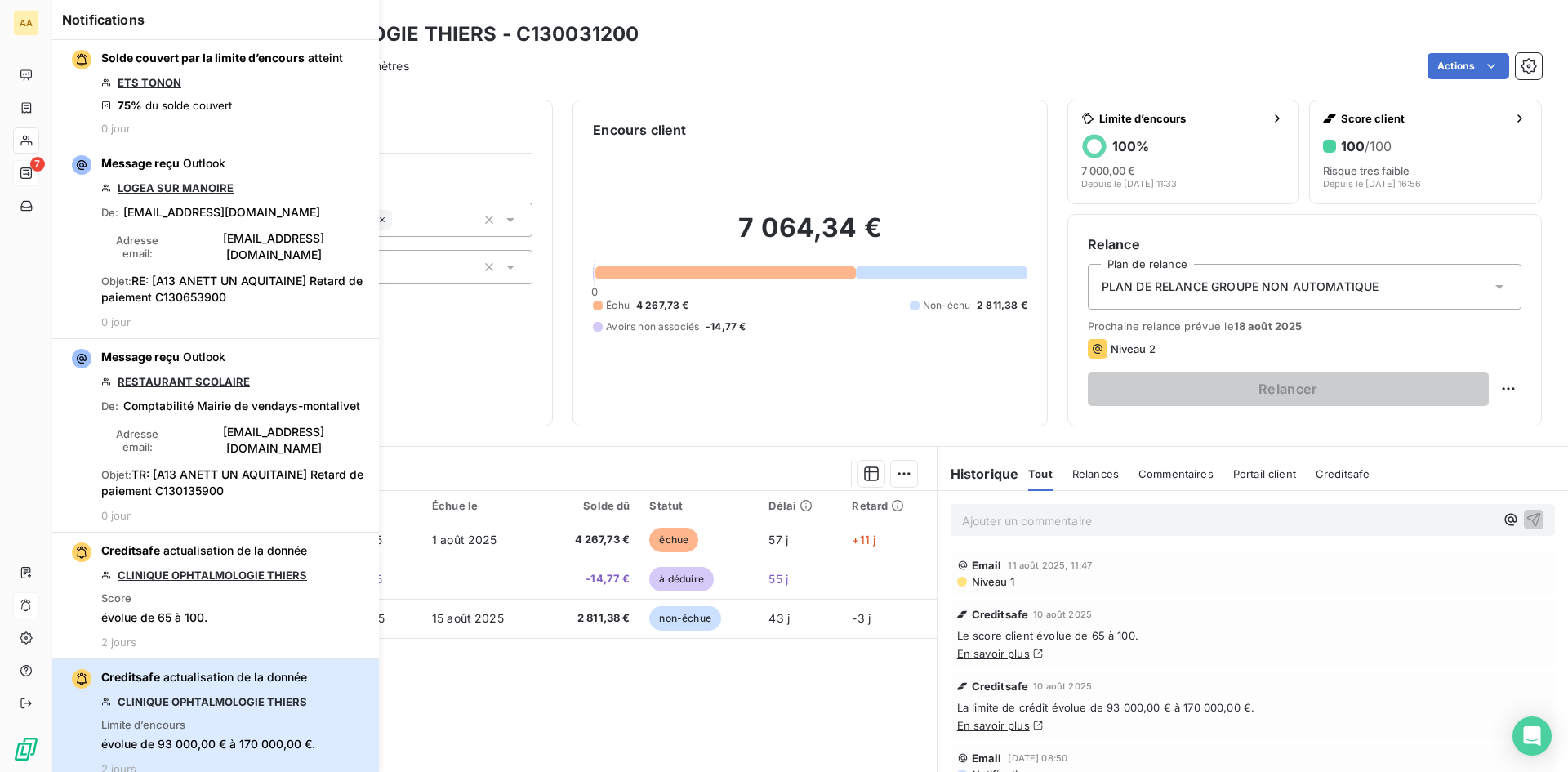
click at [164, 681] on span "actualisation de la donnée" at bounding box center [236, 677] width 144 height 14
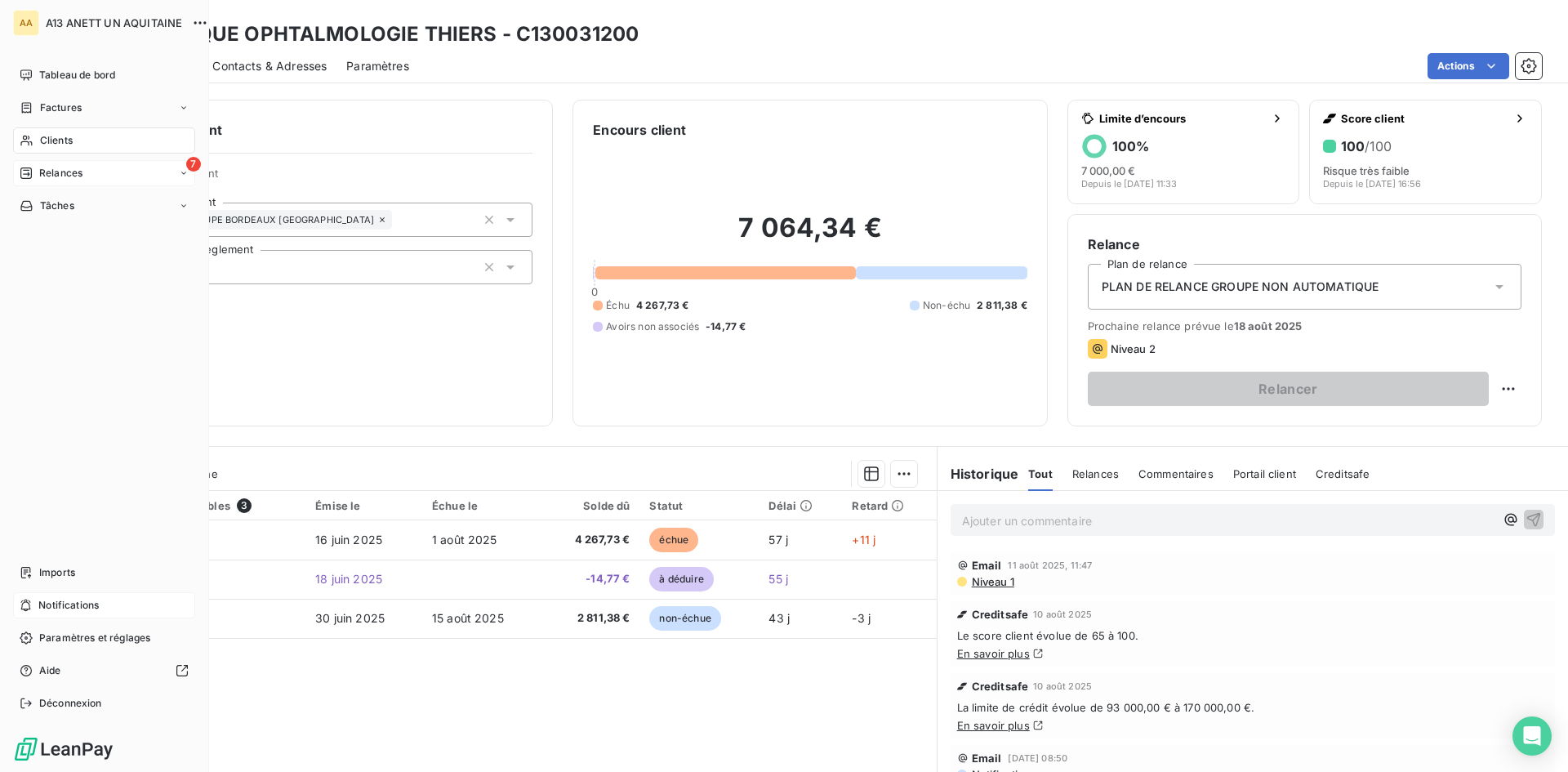
click at [84, 172] on div "7 Relances" at bounding box center [104, 173] width 182 height 26
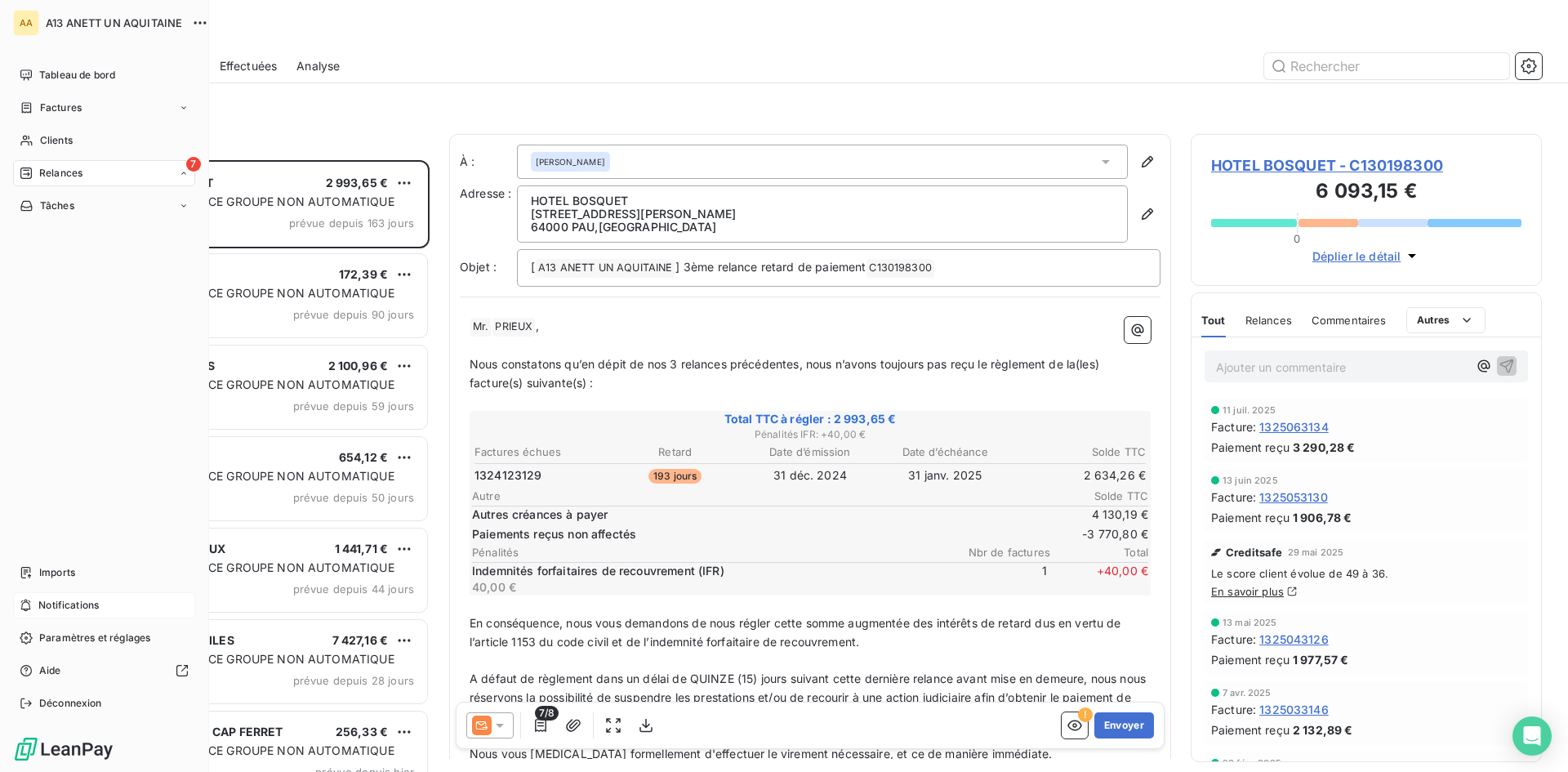
scroll to position [599, 338]
click at [38, 73] on div "Tableau de bord" at bounding box center [104, 75] width 182 height 26
